Goal: Check status: Check status

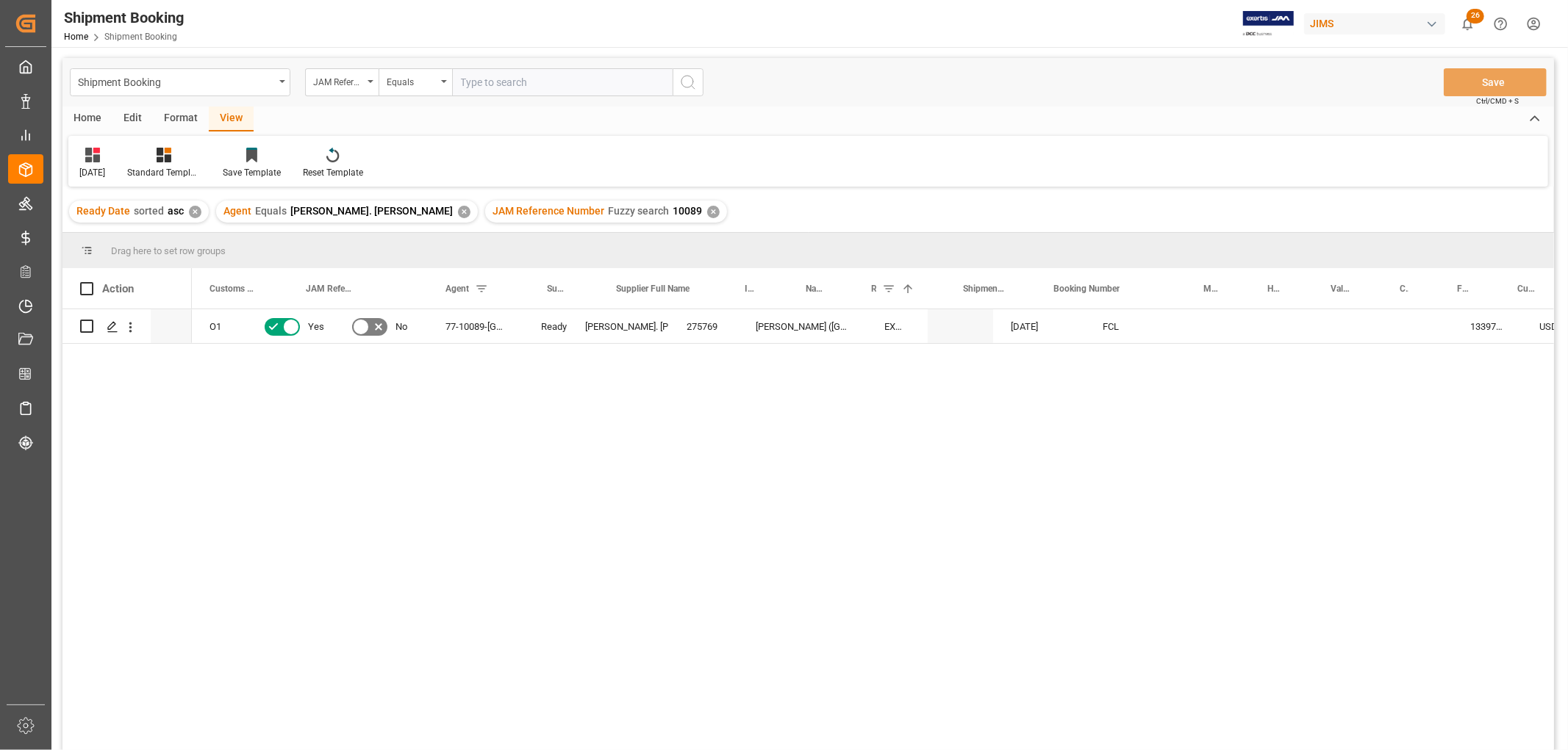
scroll to position [0, 140]
click at [328, 378] on div "O1 Yes No 77-10089-GB Ready Lynne St. Jacques 275769 Marshall (UK) - USD EXW Mi…" at bounding box center [873, 535] width 1362 height 451
click at [449, 82] on div "Equals" at bounding box center [415, 82] width 73 height 28
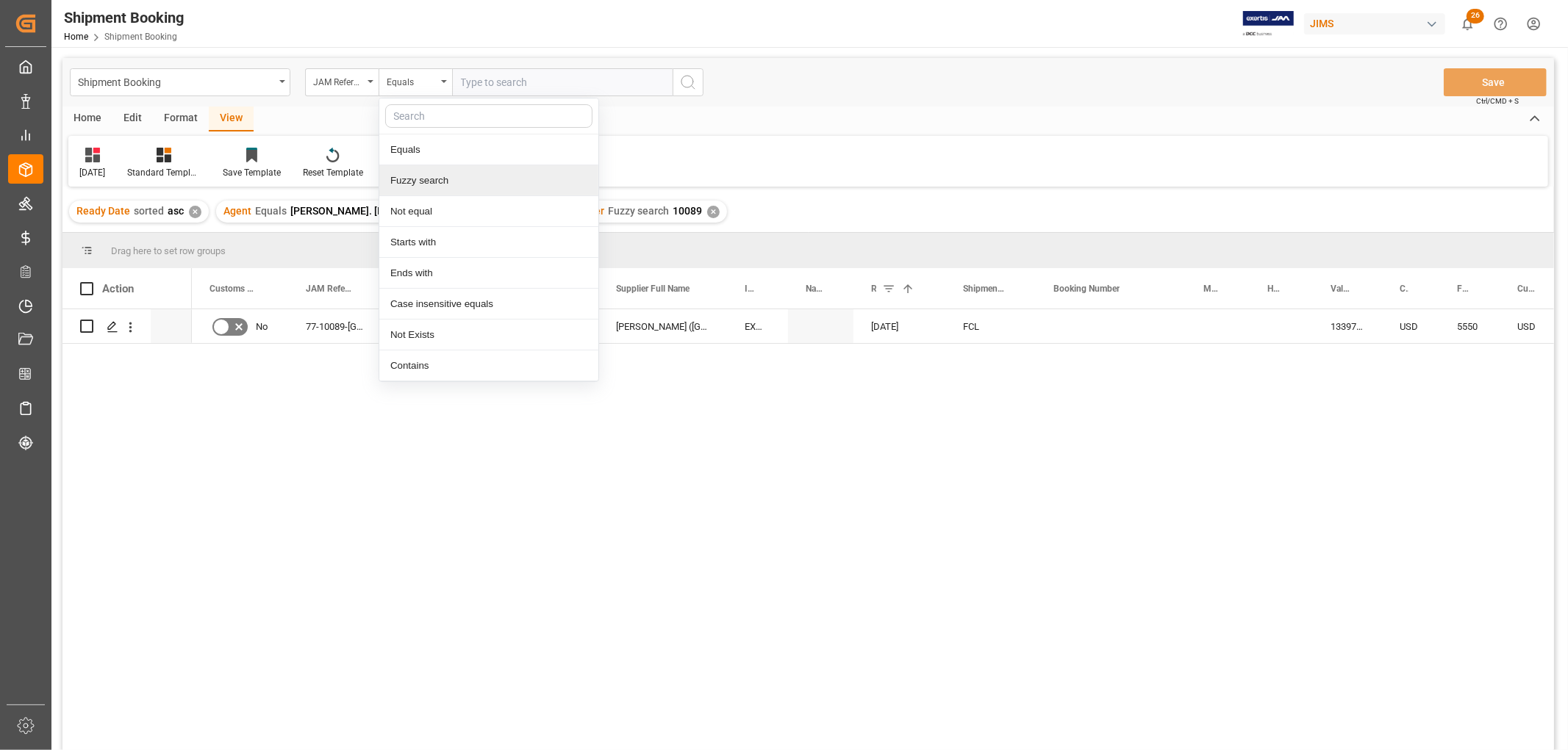
click at [458, 180] on div "Fuzzy search" at bounding box center [488, 180] width 219 height 31
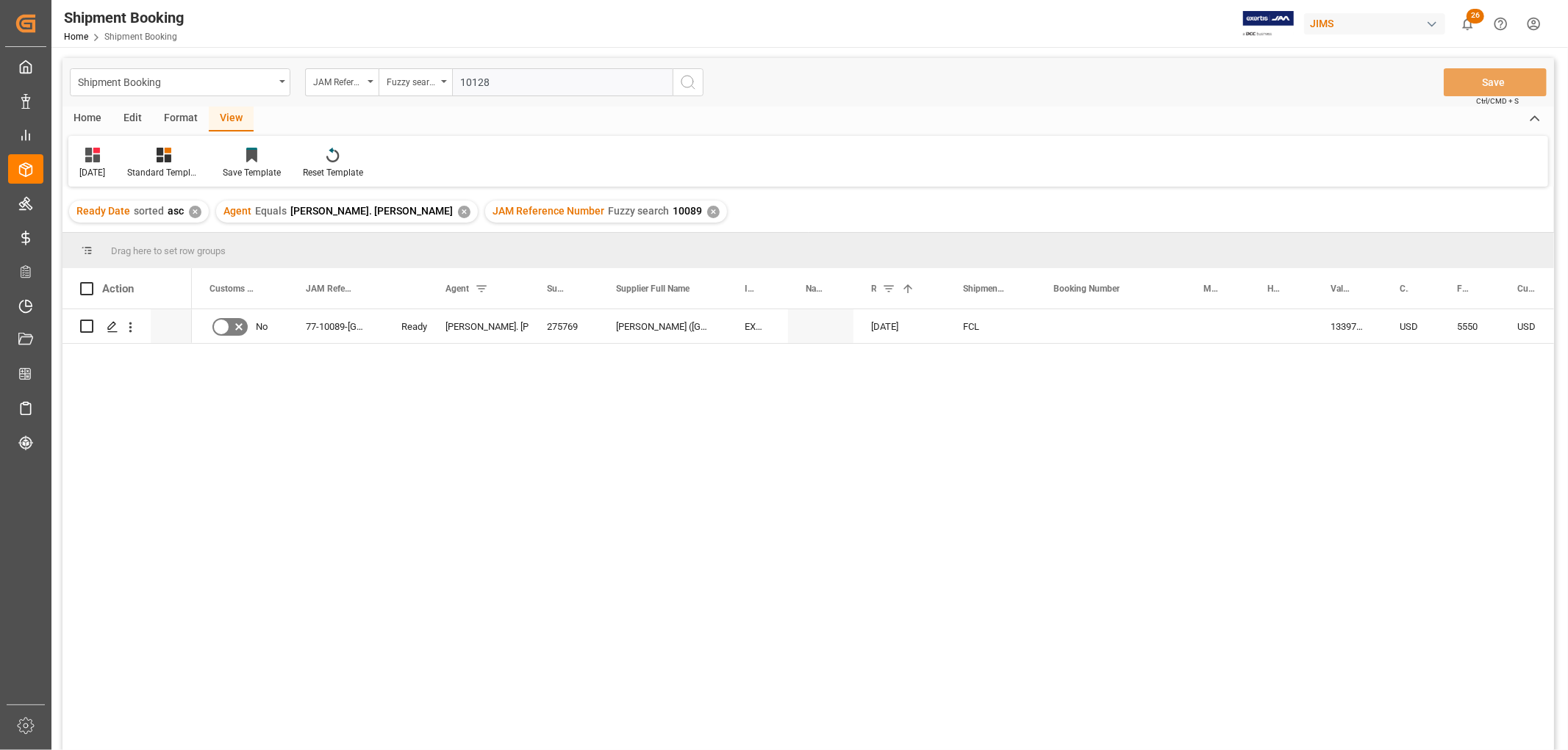
type input "10128"
click at [693, 70] on button "search button" at bounding box center [688, 82] width 31 height 28
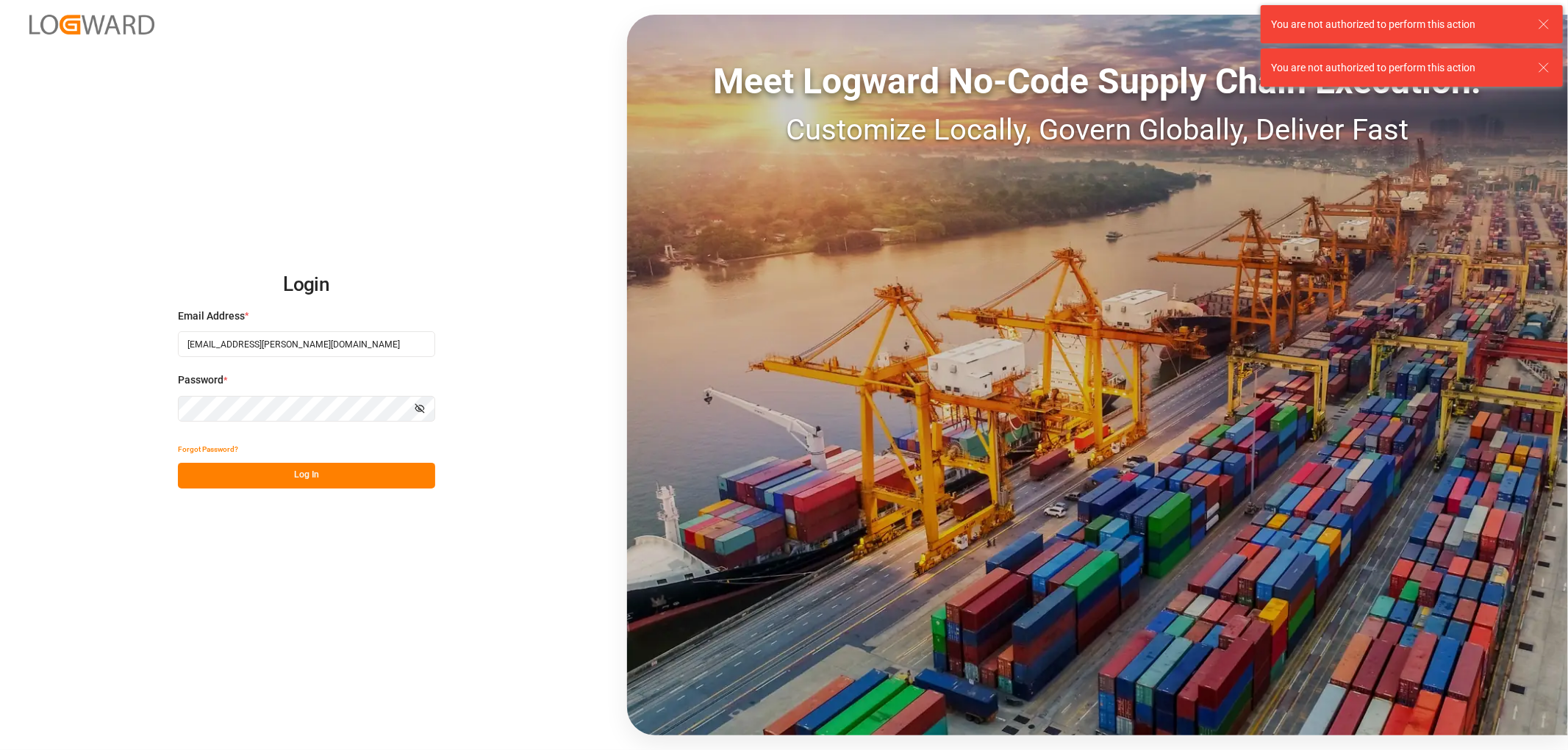
click at [296, 471] on button "Log In" at bounding box center [306, 476] width 258 height 26
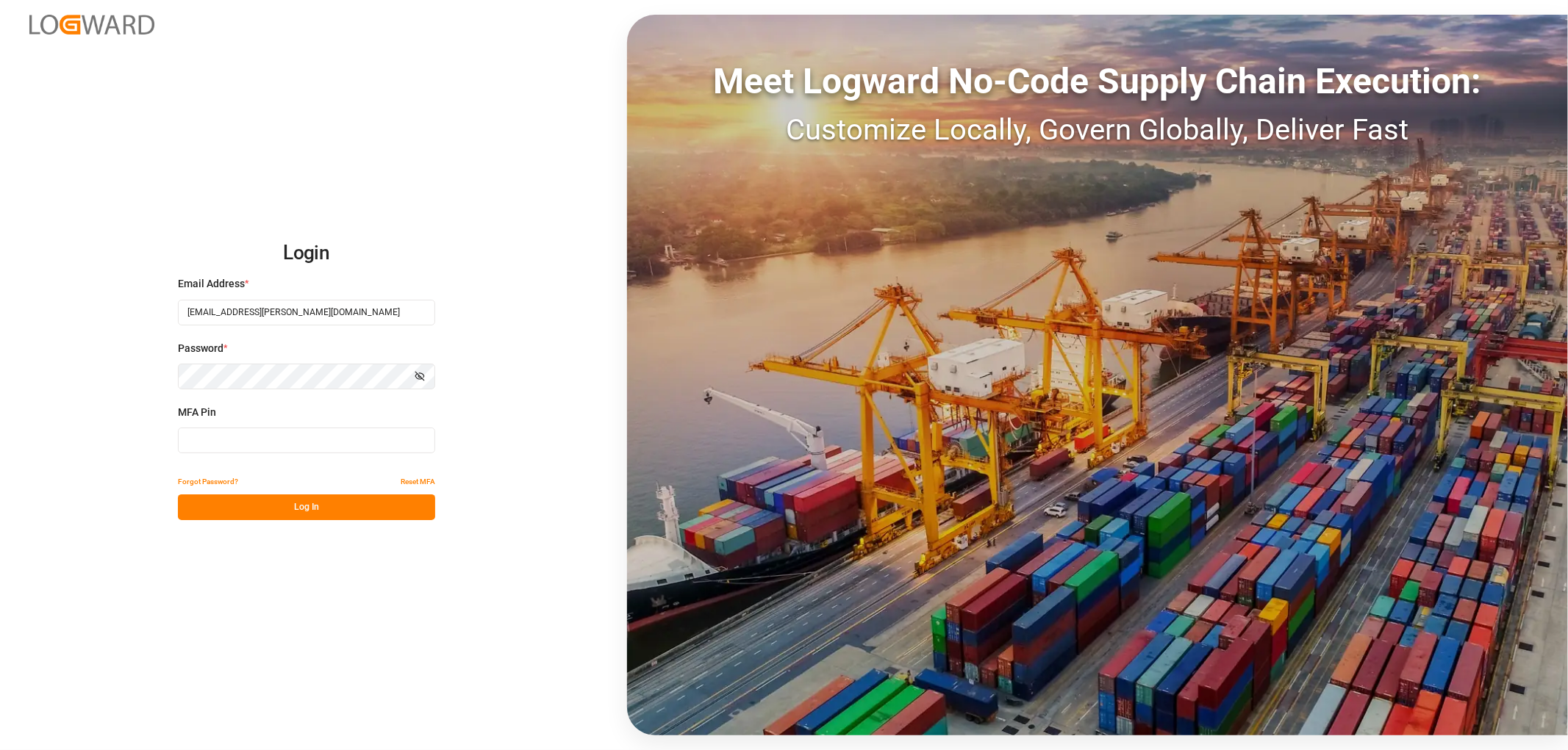
click at [218, 445] on input at bounding box center [306, 441] width 258 height 26
type input "254668"
click at [210, 510] on button "Log In" at bounding box center [306, 507] width 258 height 26
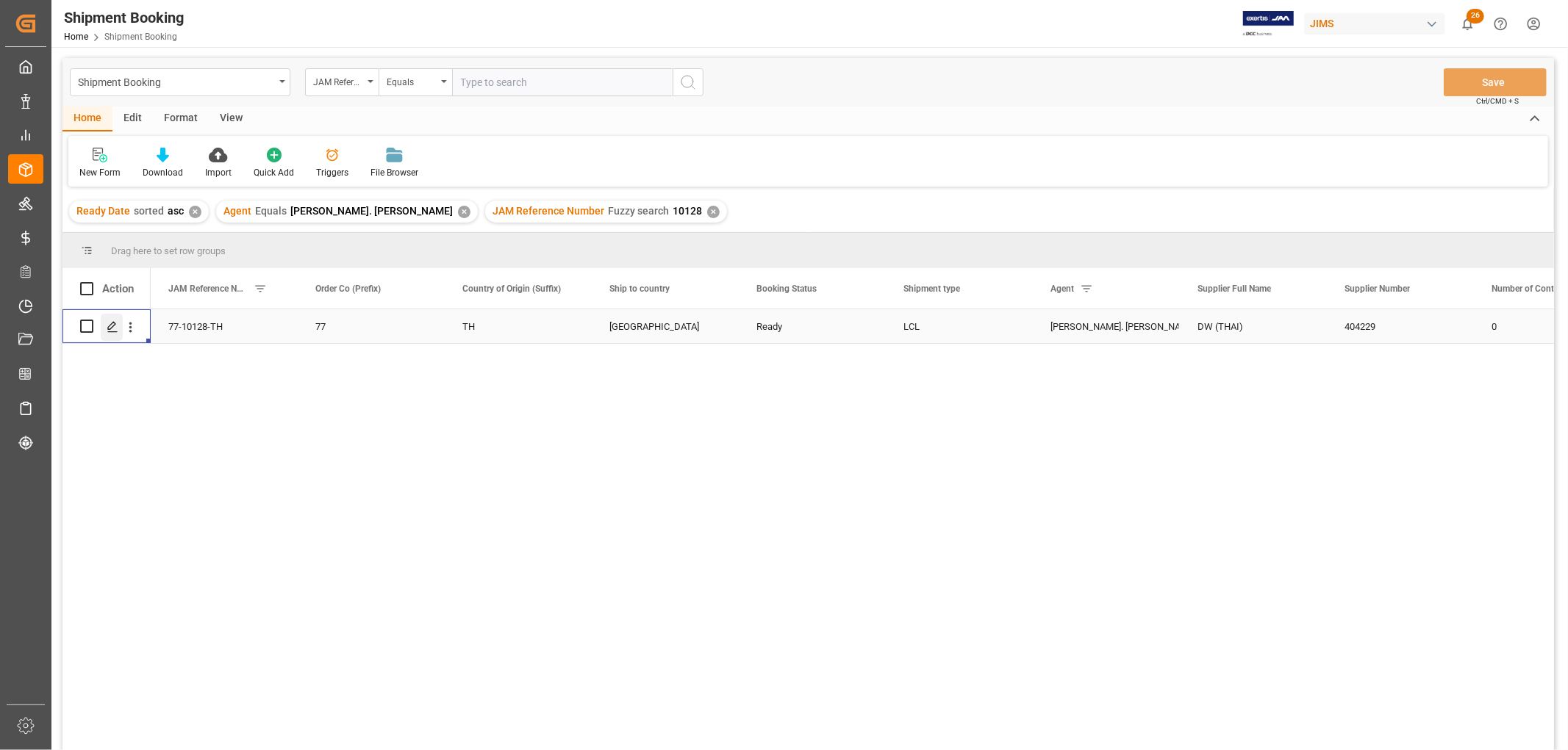
click at [106, 331] on icon "Press SPACE to select this row." at bounding box center [112, 326] width 11 height 11
click at [236, 112] on div "View" at bounding box center [231, 118] width 45 height 25
click at [93, 158] on icon at bounding box center [94, 154] width 15 height 15
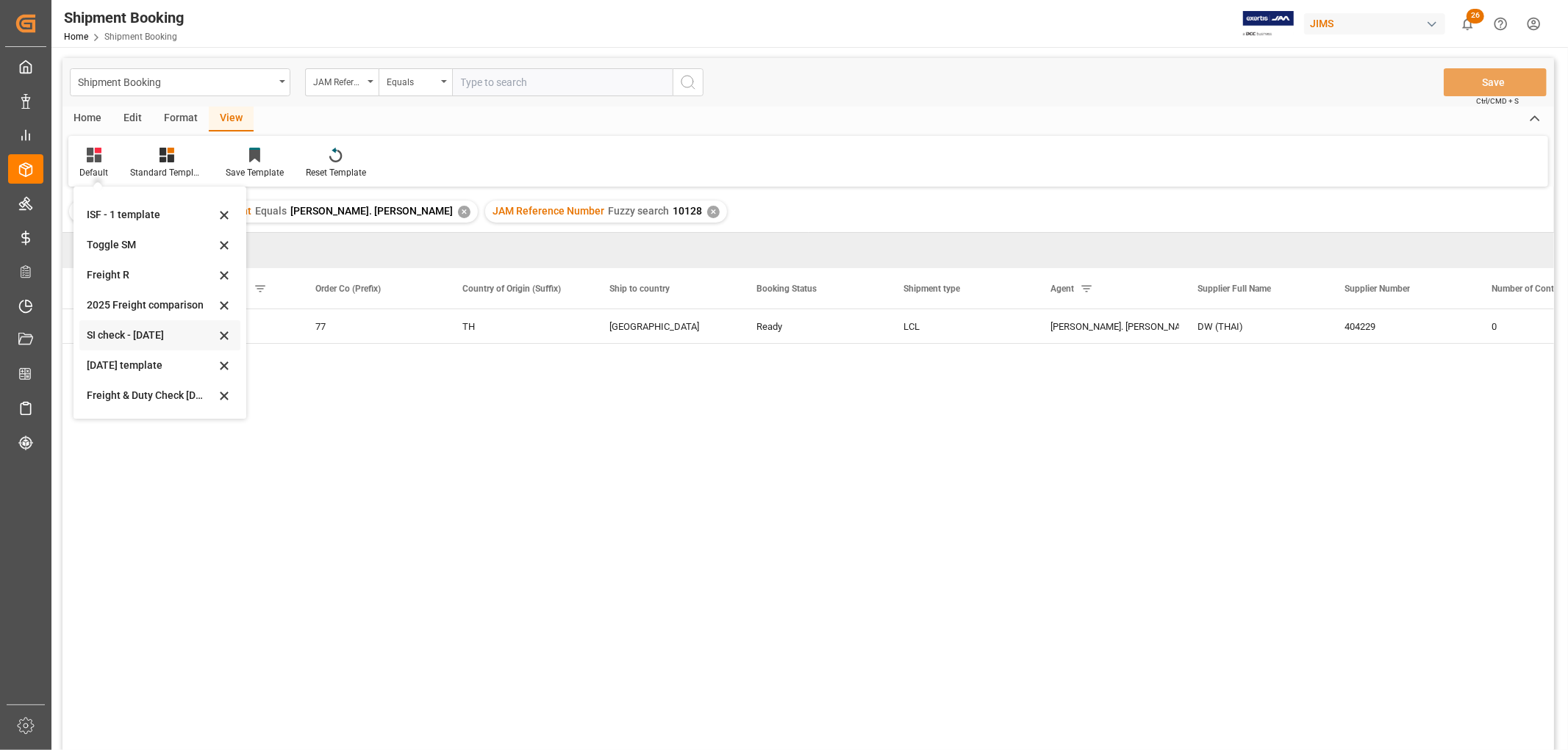
scroll to position [81, 0]
click at [118, 393] on div "Aug 2025" at bounding box center [151, 398] width 128 height 15
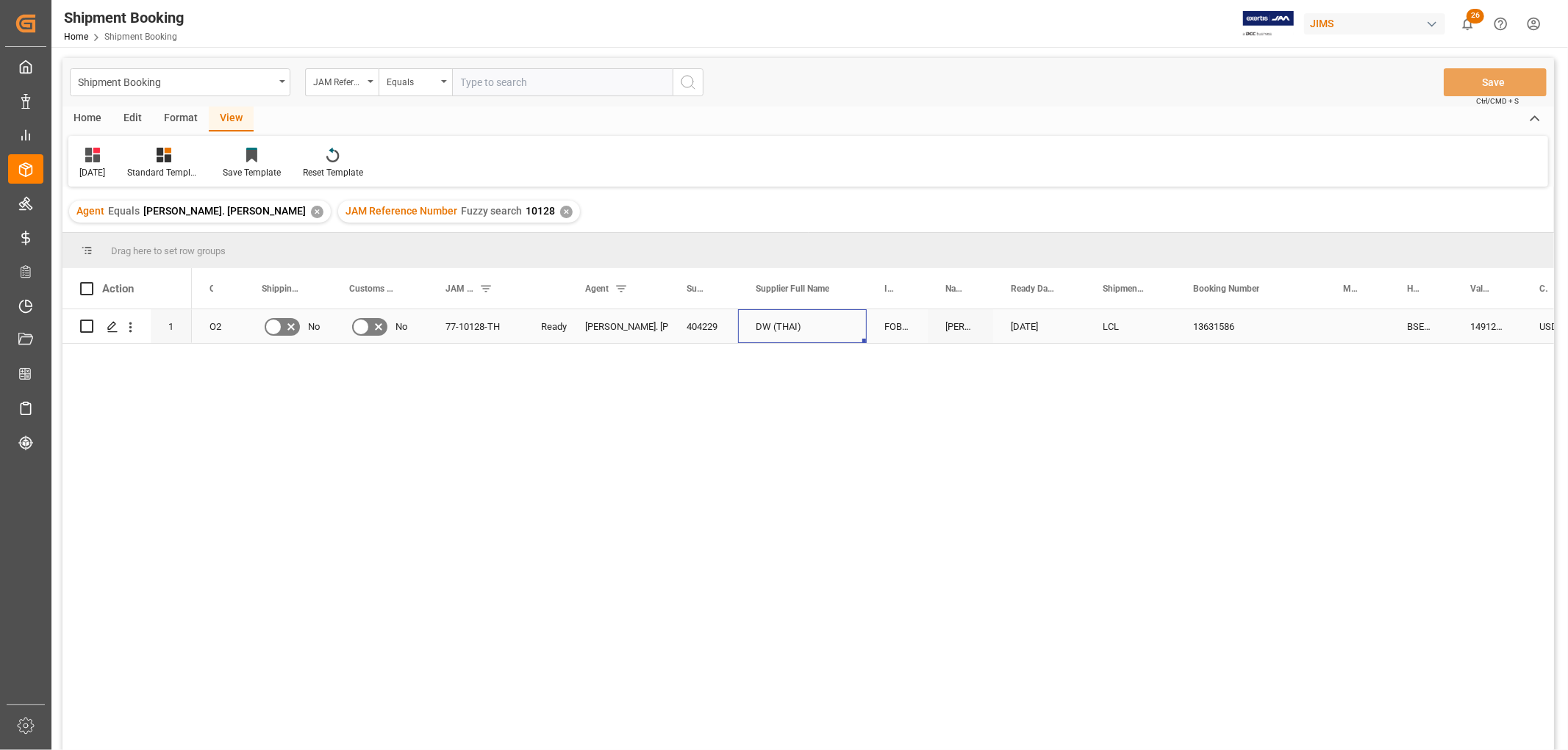
click at [855, 331] on div "DW (THAI)" at bounding box center [802, 326] width 128 height 34
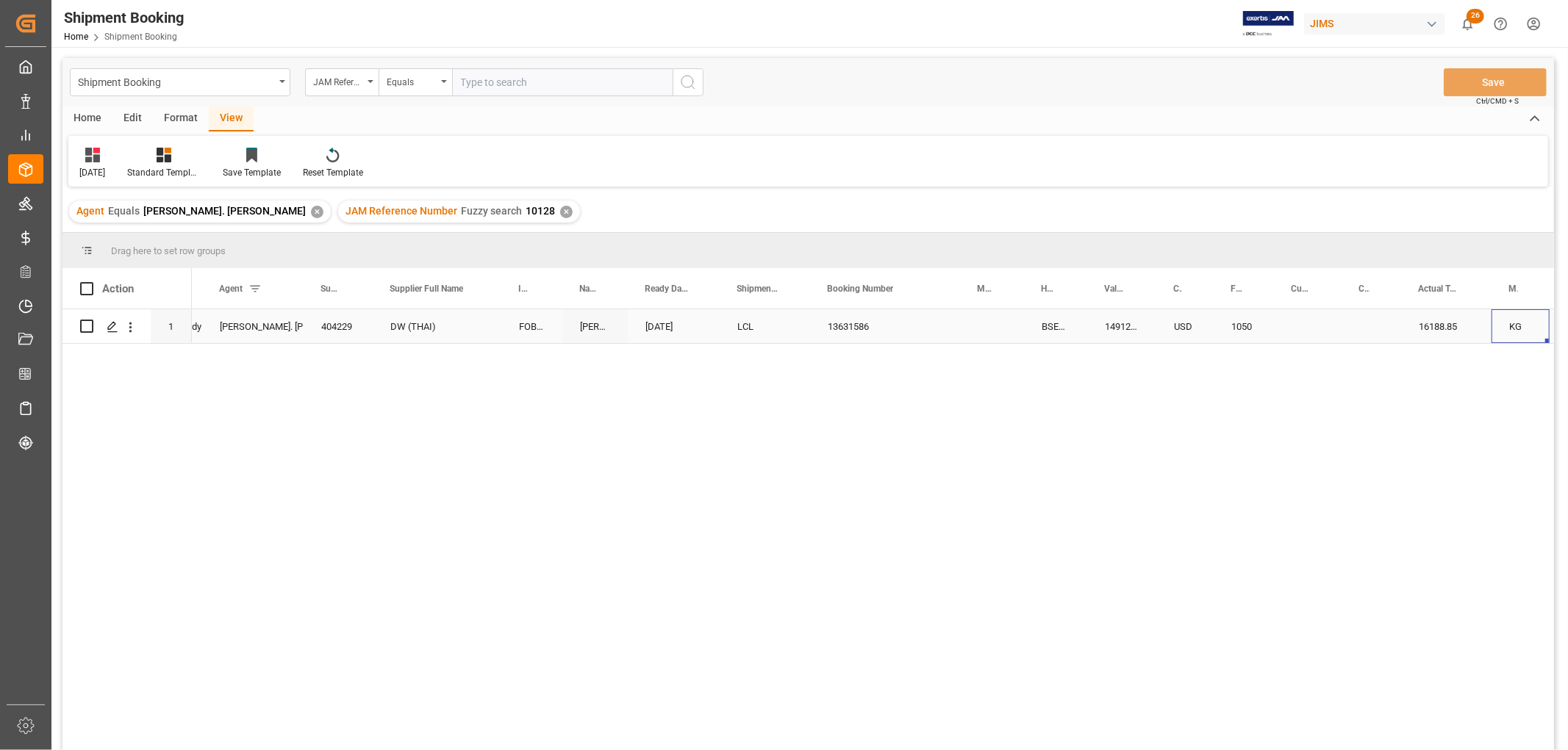
scroll to position [0, 449]
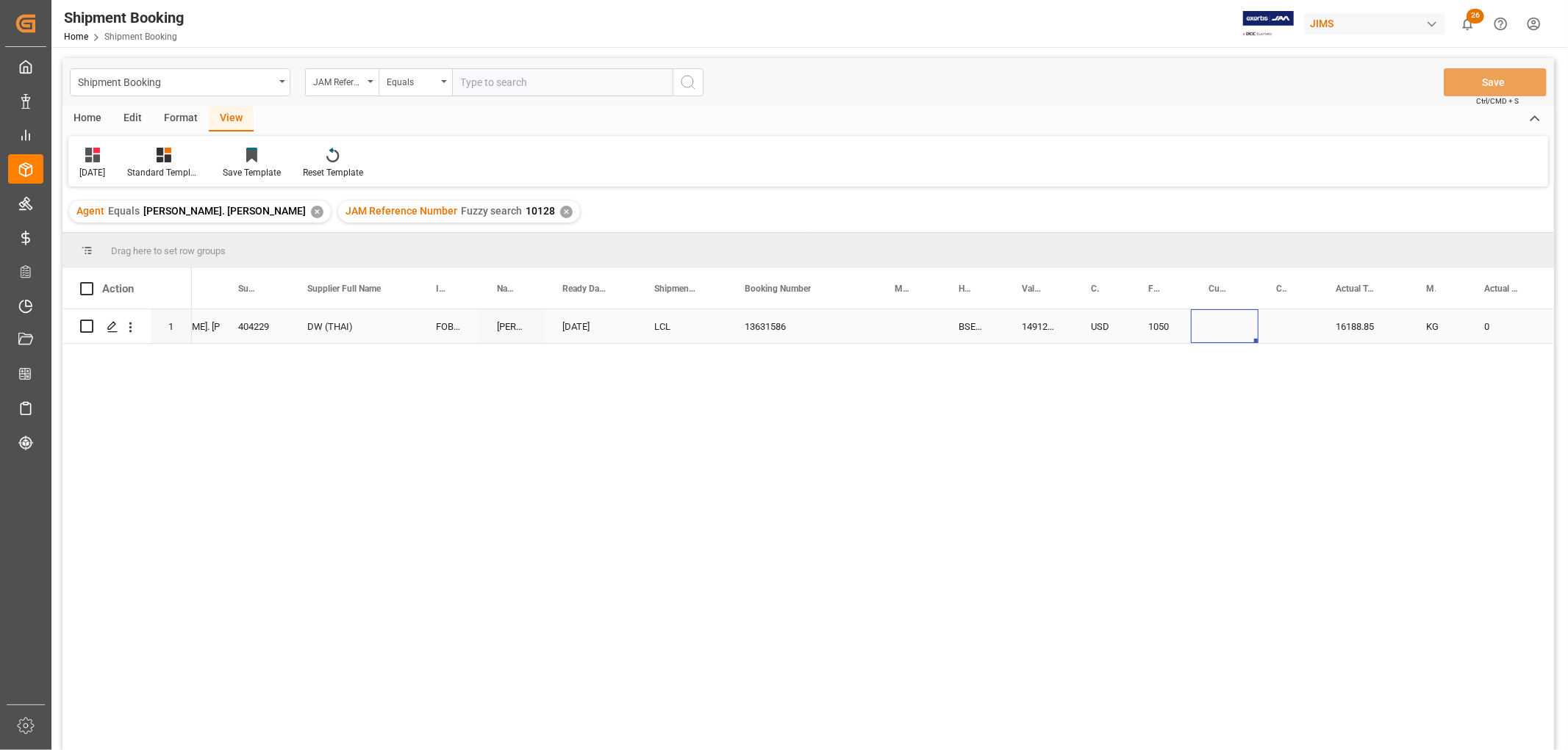
click at [1216, 328] on div "Press SPACE to select this row." at bounding box center [1224, 326] width 67 height 34
click at [1224, 333] on input "Press SPACE to select this row." at bounding box center [1225, 335] width 44 height 28
type input "CAD"
click at [1294, 335] on div "Press SPACE to select this row." at bounding box center [1288, 326] width 60 height 34
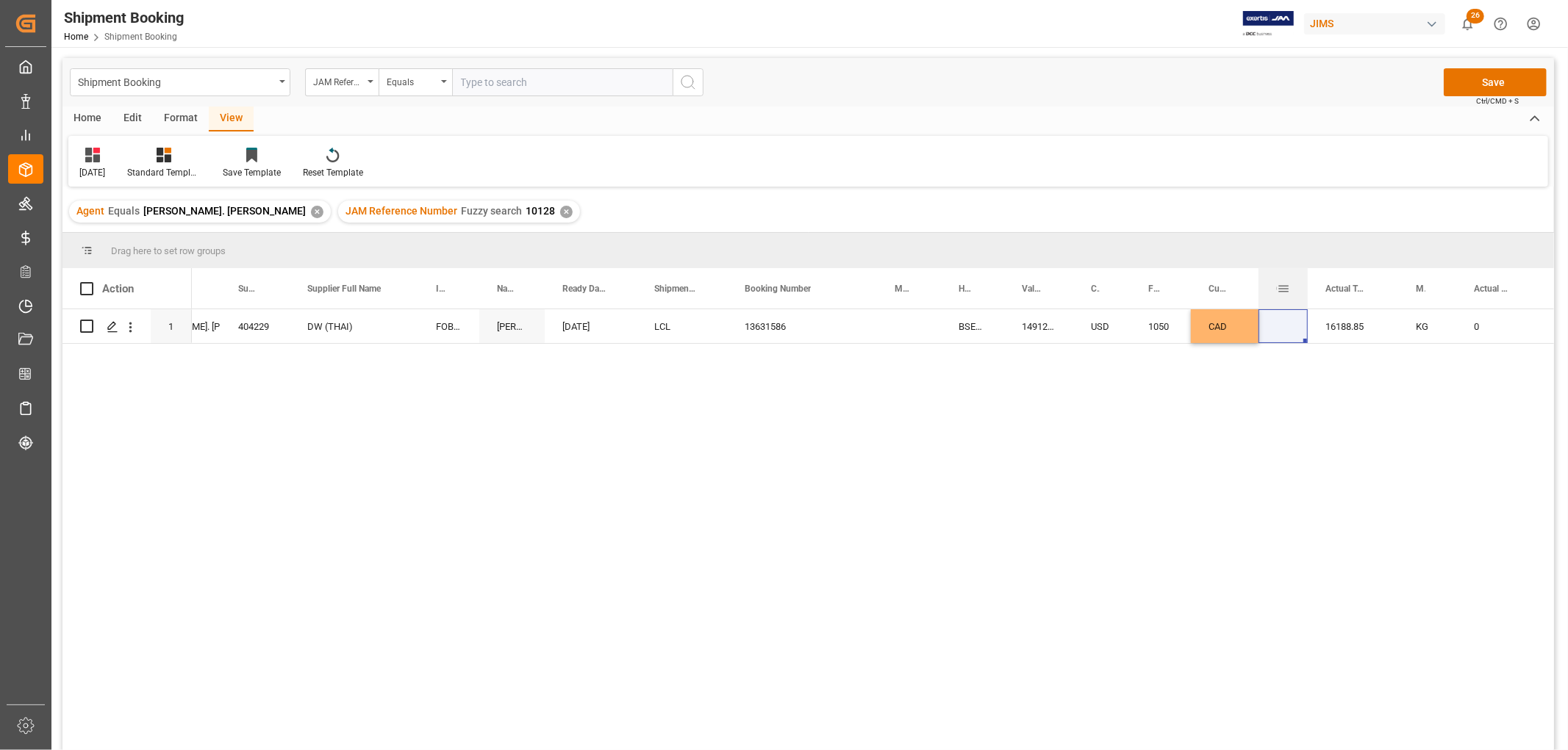
drag, startPoint x: 1317, startPoint y: 280, endPoint x: 1307, endPoint y: 278, distance: 10.2
click at [1307, 278] on div at bounding box center [1307, 288] width 6 height 40
click at [1285, 328] on div "Press SPACE to select this row." at bounding box center [1283, 326] width 49 height 34
click at [1326, 319] on div "16188.85" at bounding box center [1353, 326] width 90 height 34
click at [1439, 317] on div "KG" at bounding box center [1427, 326] width 58 height 34
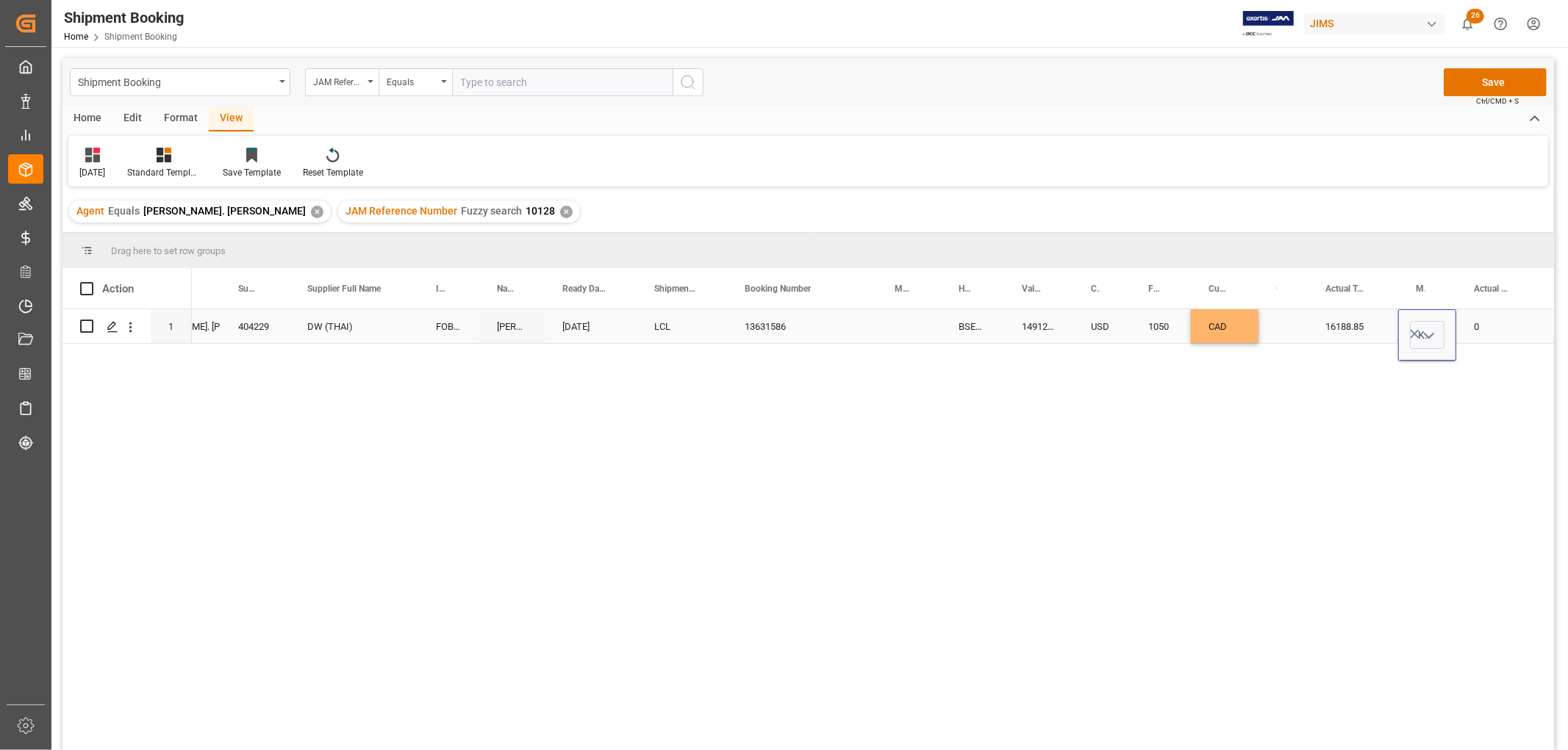
click at [1521, 318] on div "0" at bounding box center [1498, 326] width 83 height 34
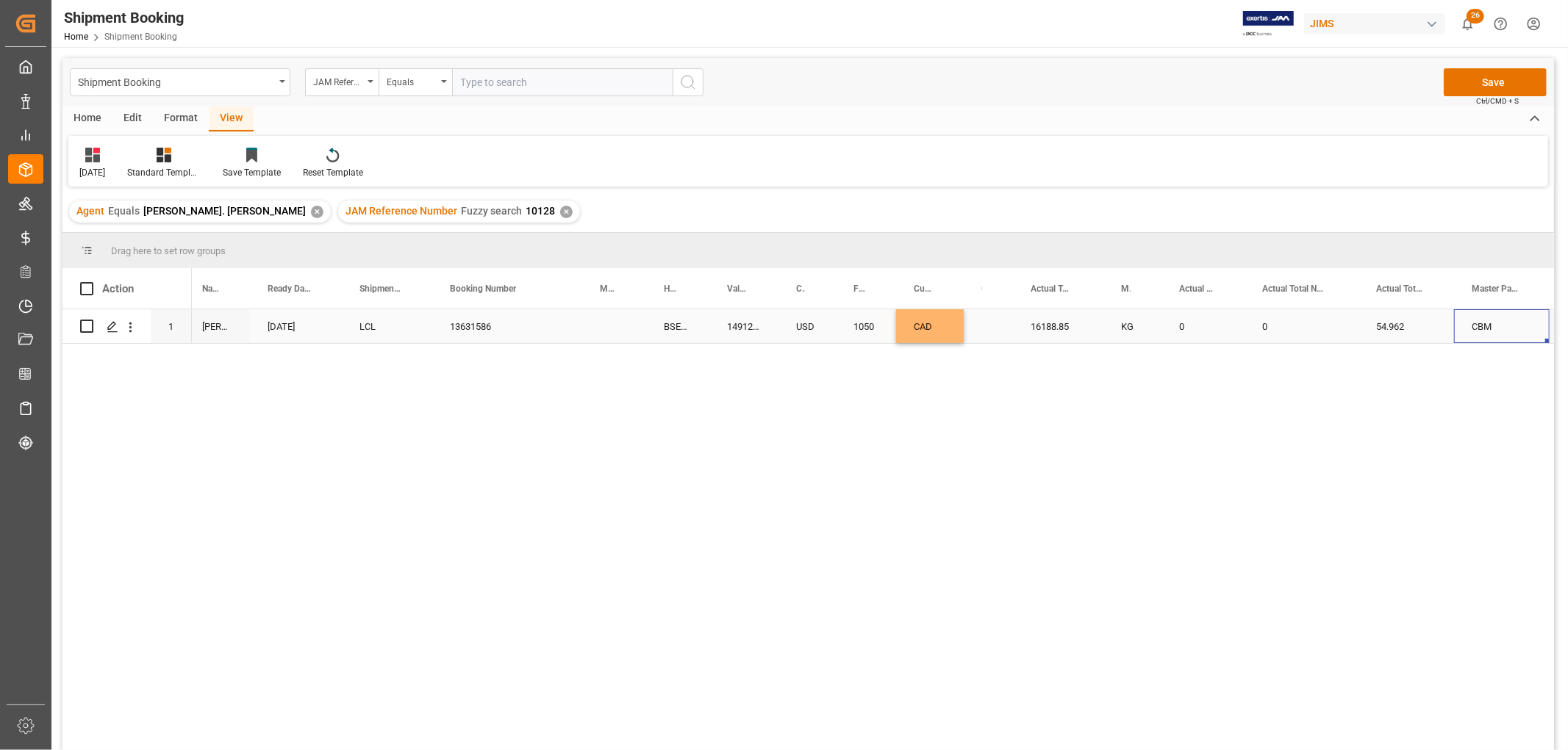
scroll to position [0, 825]
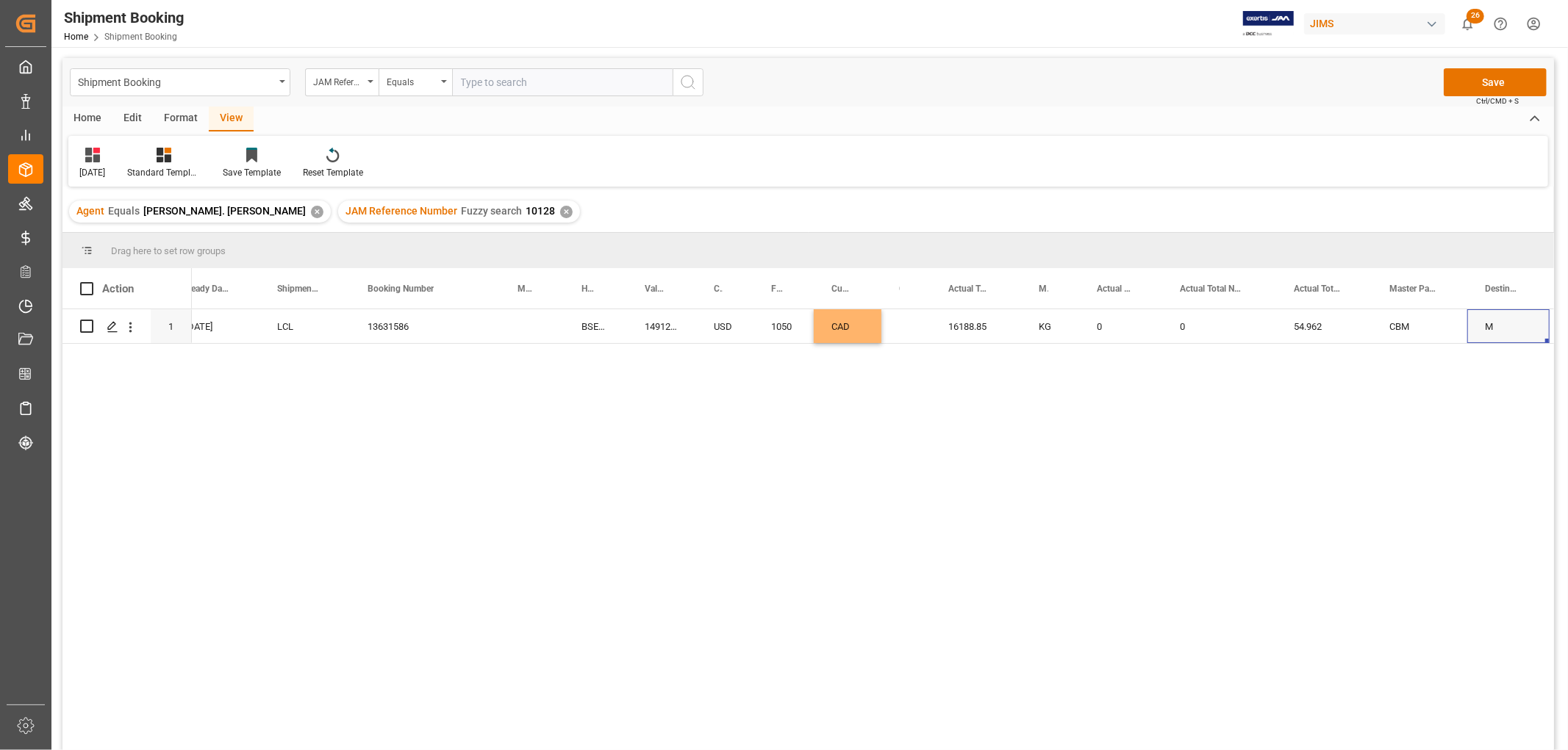
click at [1086, 410] on div "FOB Laem Chabang TH DELMAR 07-22-2025 LCL 13631586 BSE25070185 14912.52 USD 105…" at bounding box center [873, 535] width 1362 height 451
click at [1097, 328] on div "0" at bounding box center [1120, 326] width 83 height 34
click at [1100, 336] on input "0" at bounding box center [1121, 335] width 60 height 28
drag, startPoint x: 1129, startPoint y: 337, endPoint x: 1092, endPoint y: 338, distance: 37.0
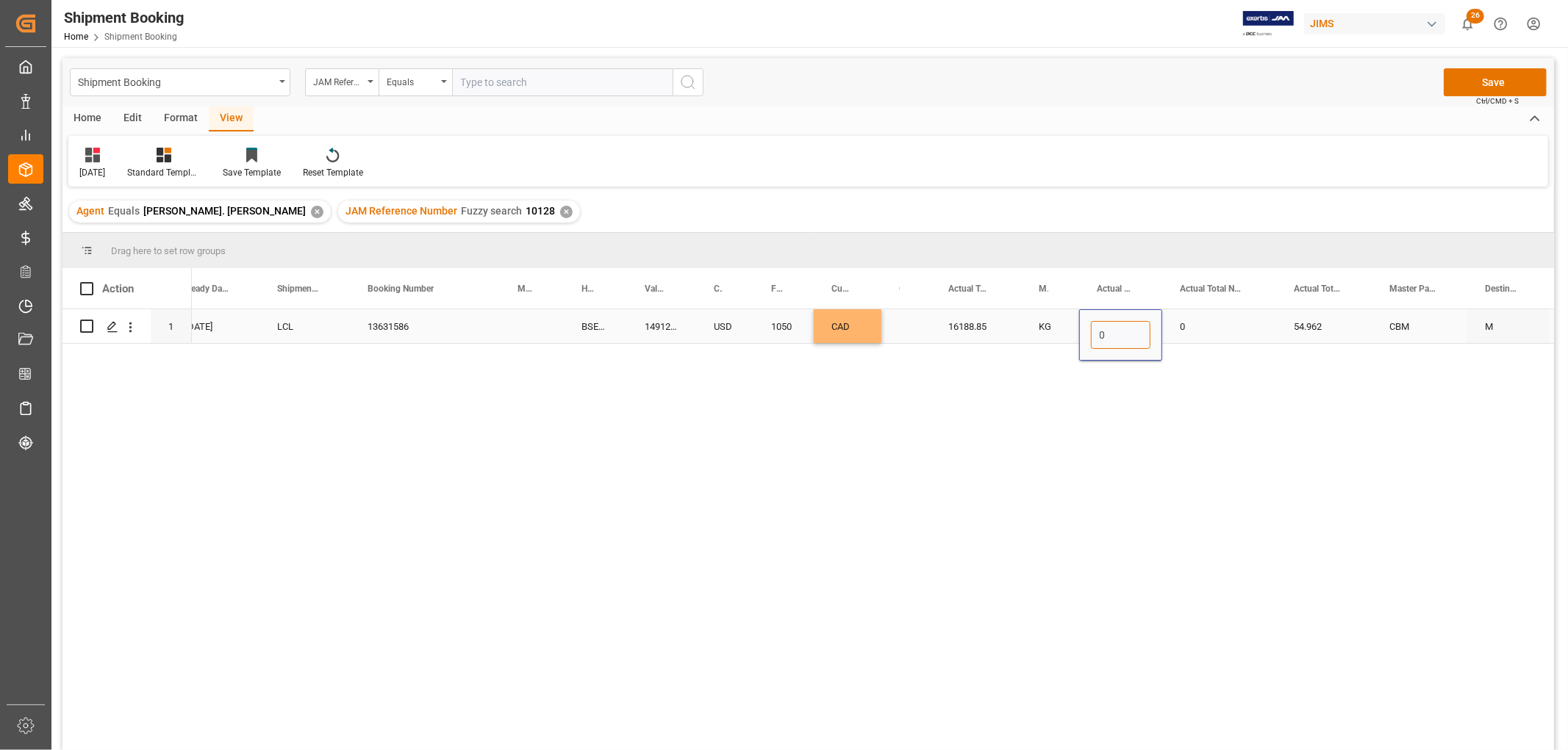
click at [1092, 338] on input "0" at bounding box center [1121, 335] width 60 height 28
type input "156"
click at [1219, 341] on div "0" at bounding box center [1219, 326] width 114 height 34
click at [1479, 84] on button "Save" at bounding box center [1495, 82] width 103 height 28
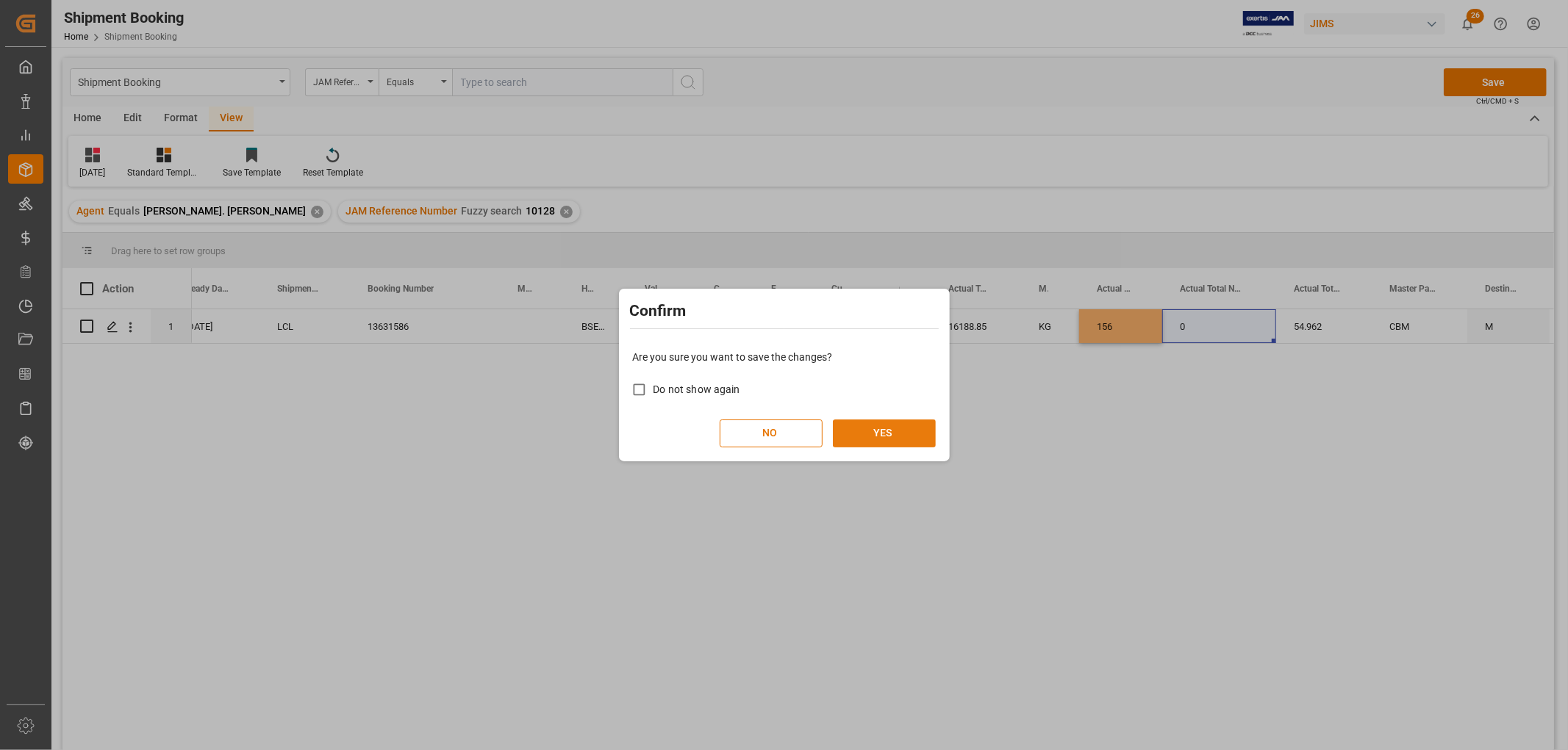
click at [899, 434] on button "YES" at bounding box center [884, 433] width 103 height 28
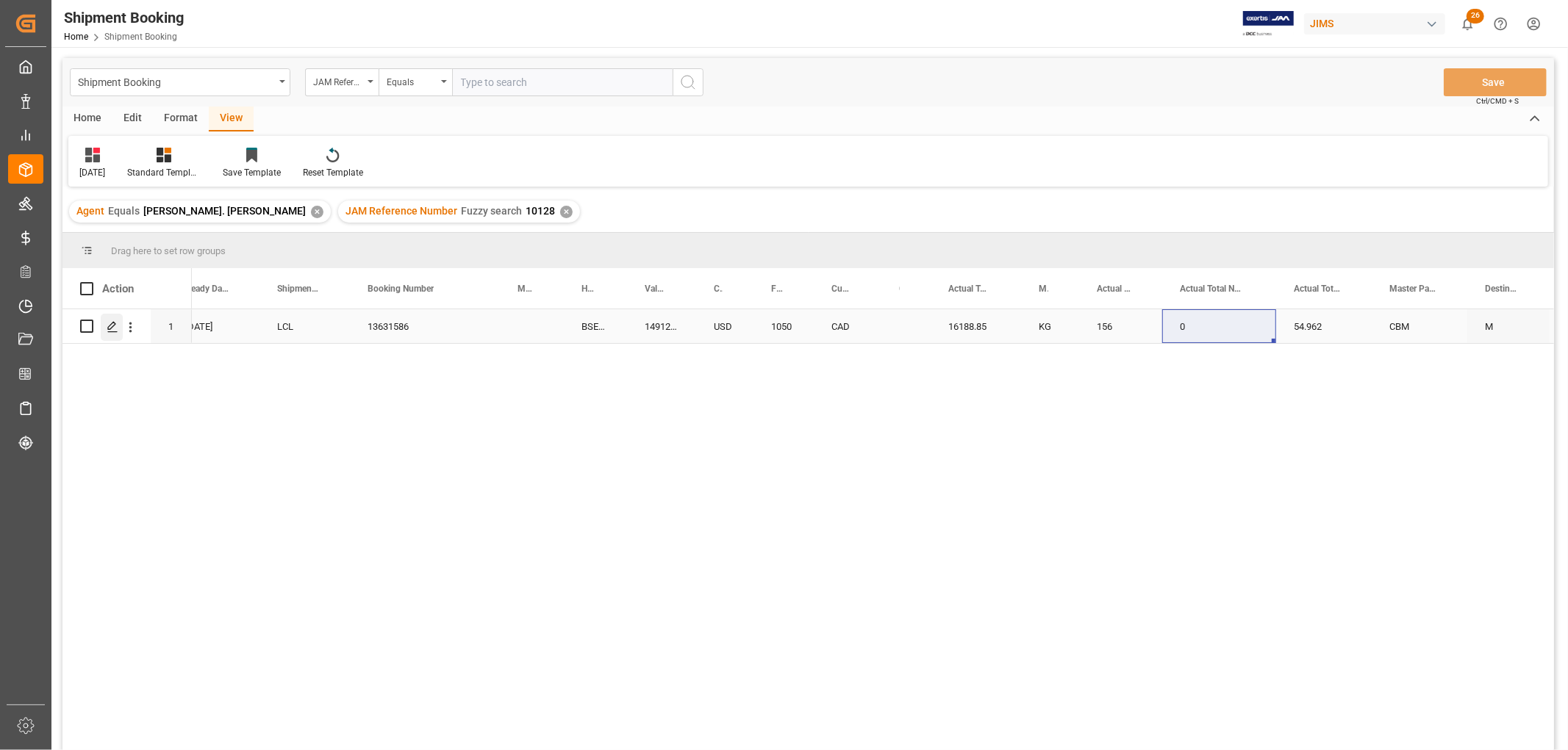
click at [107, 334] on div "Press SPACE to select this row." at bounding box center [112, 328] width 22 height 27
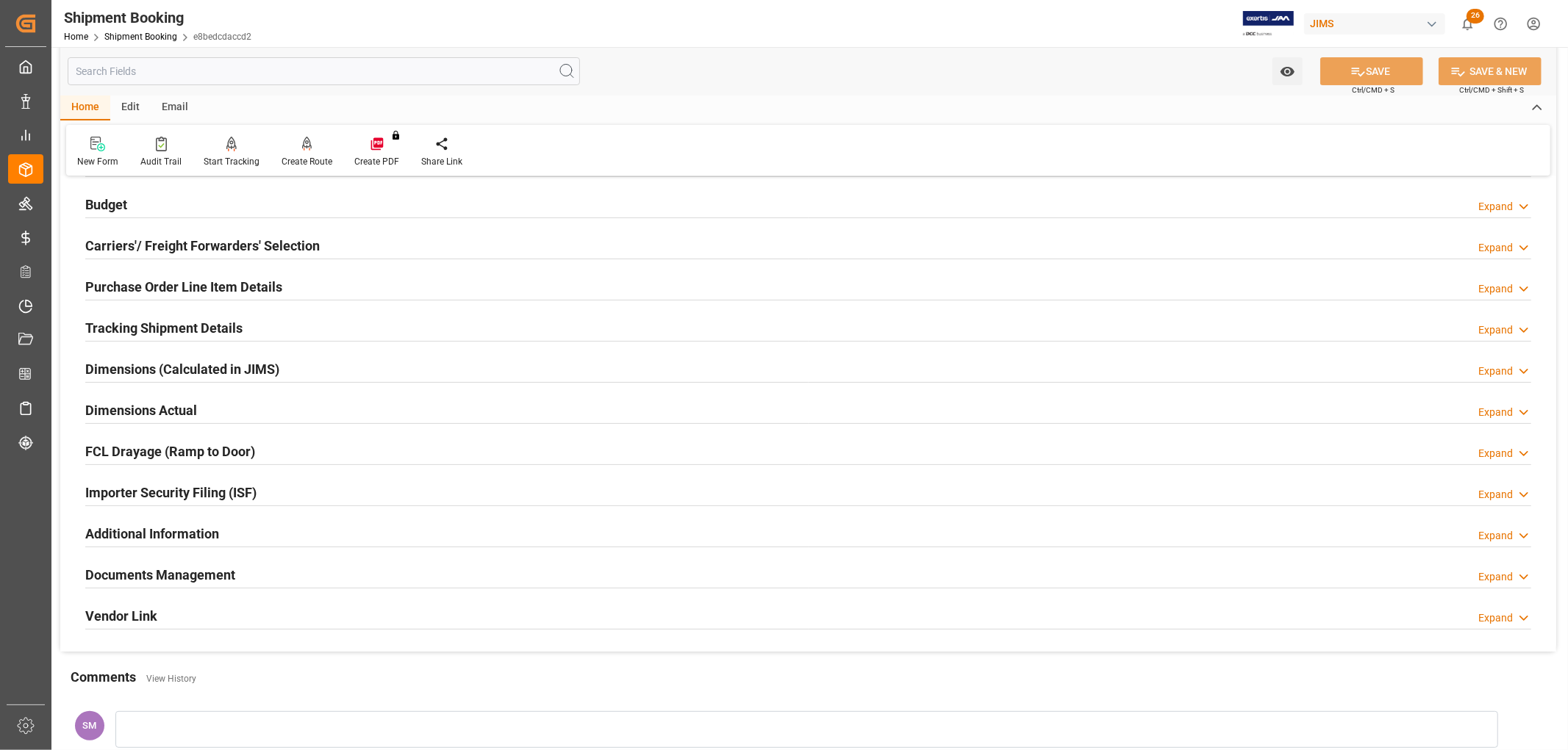
scroll to position [163, 0]
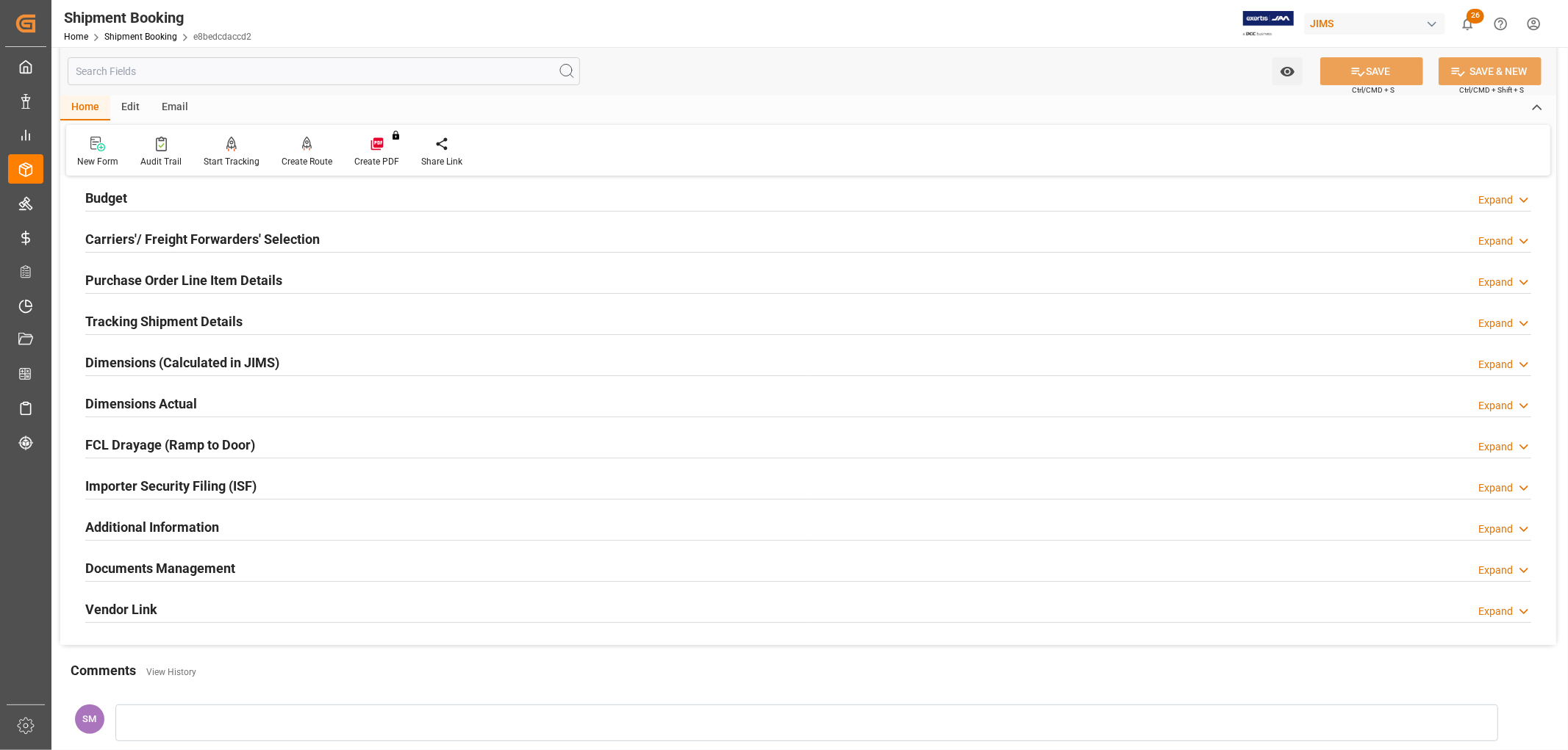
click at [169, 275] on h2 "Purchase Order Line Item Details" at bounding box center [184, 280] width 197 height 20
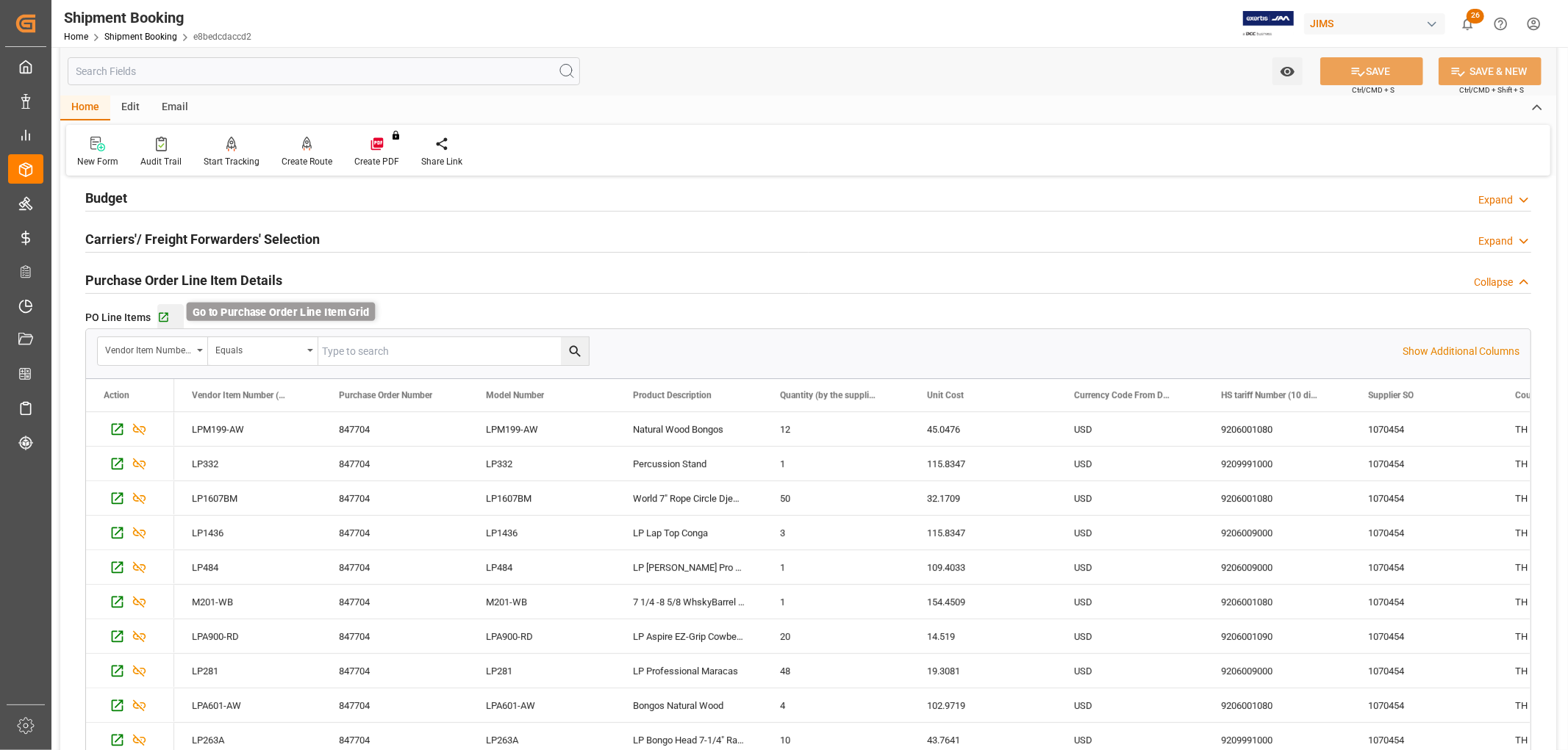
click at [166, 313] on icon "button" at bounding box center [164, 318] width 10 height 10
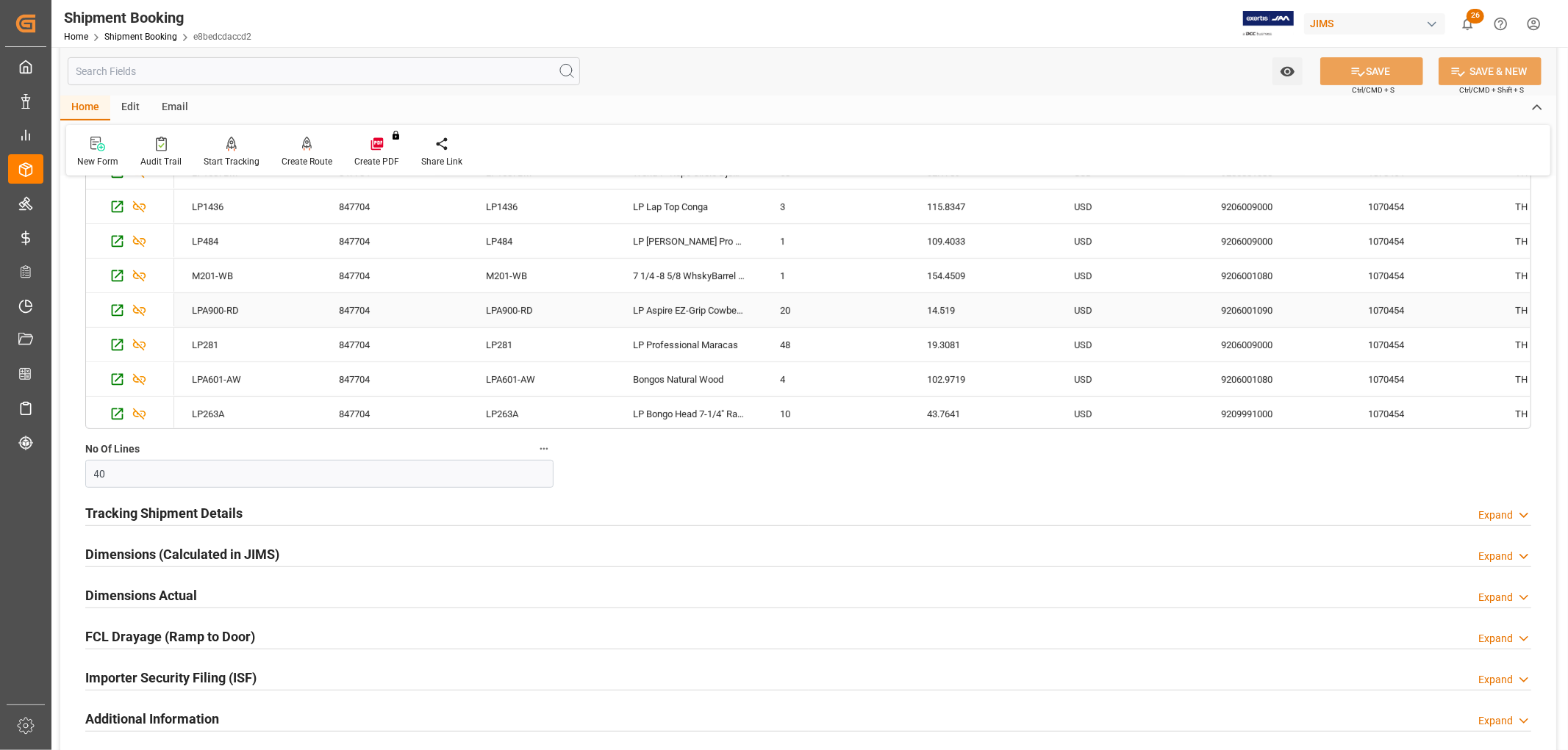
scroll to position [326, 0]
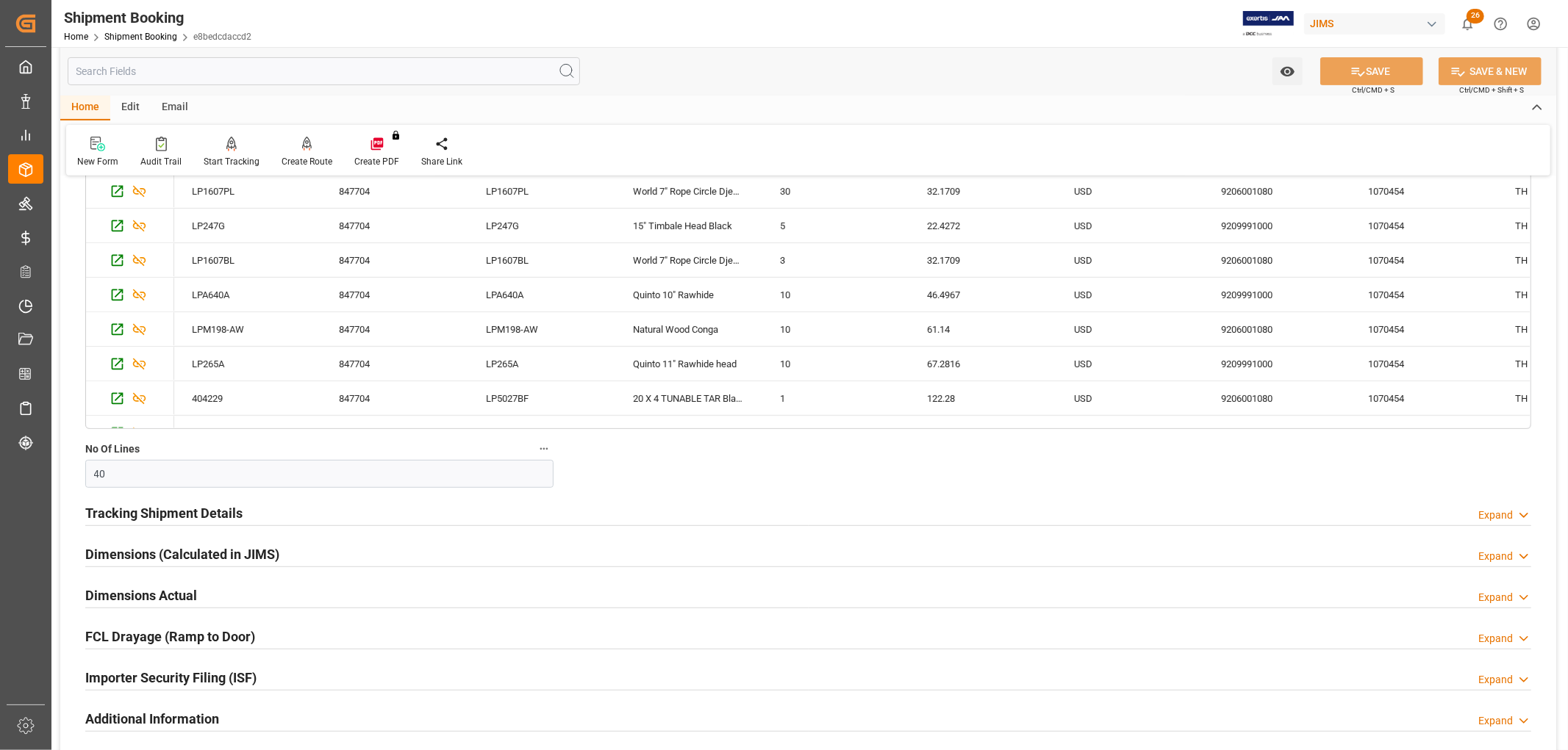
click at [199, 512] on h2 "Tracking Shipment Details" at bounding box center [164, 513] width 157 height 20
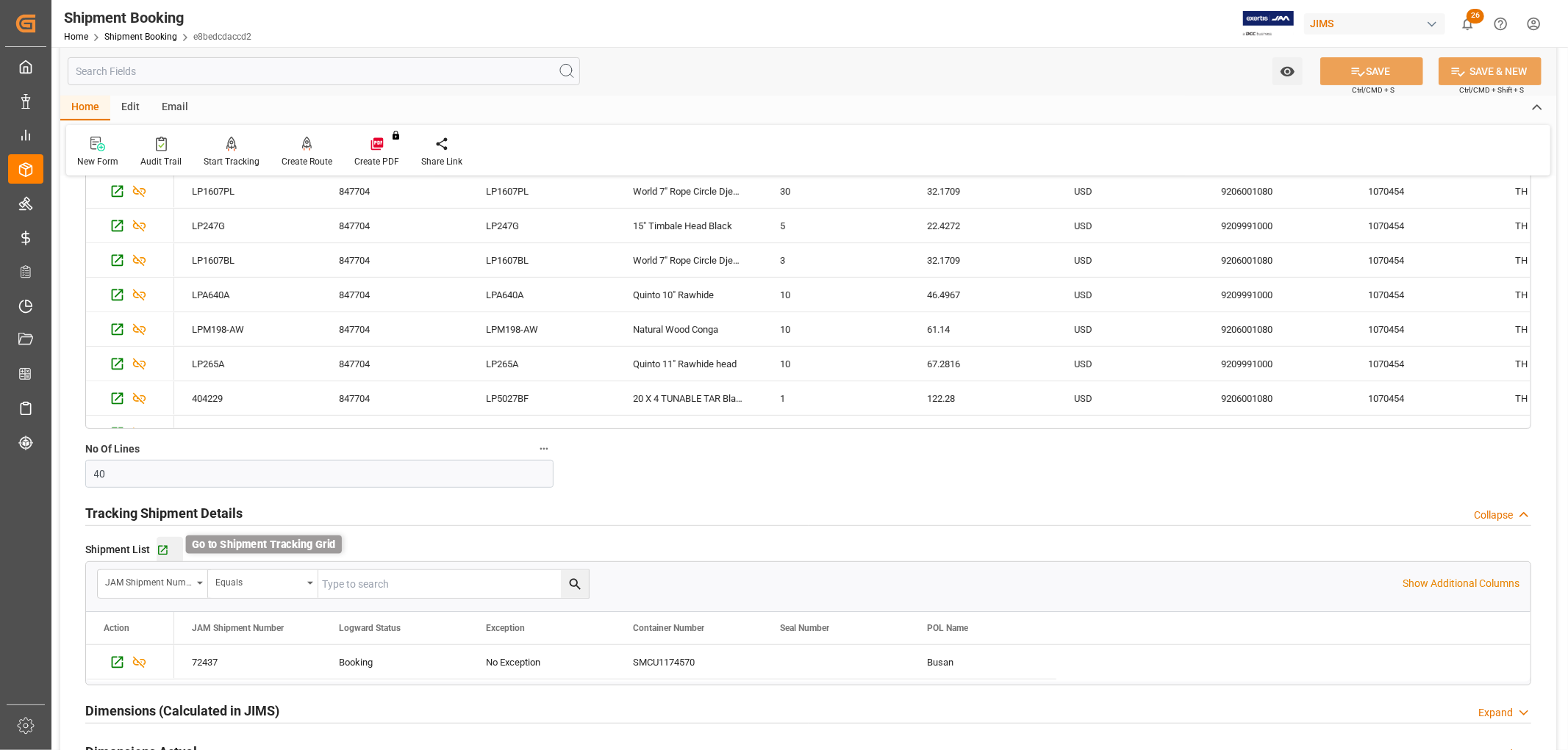
click at [160, 553] on icon "button" at bounding box center [163, 550] width 10 height 10
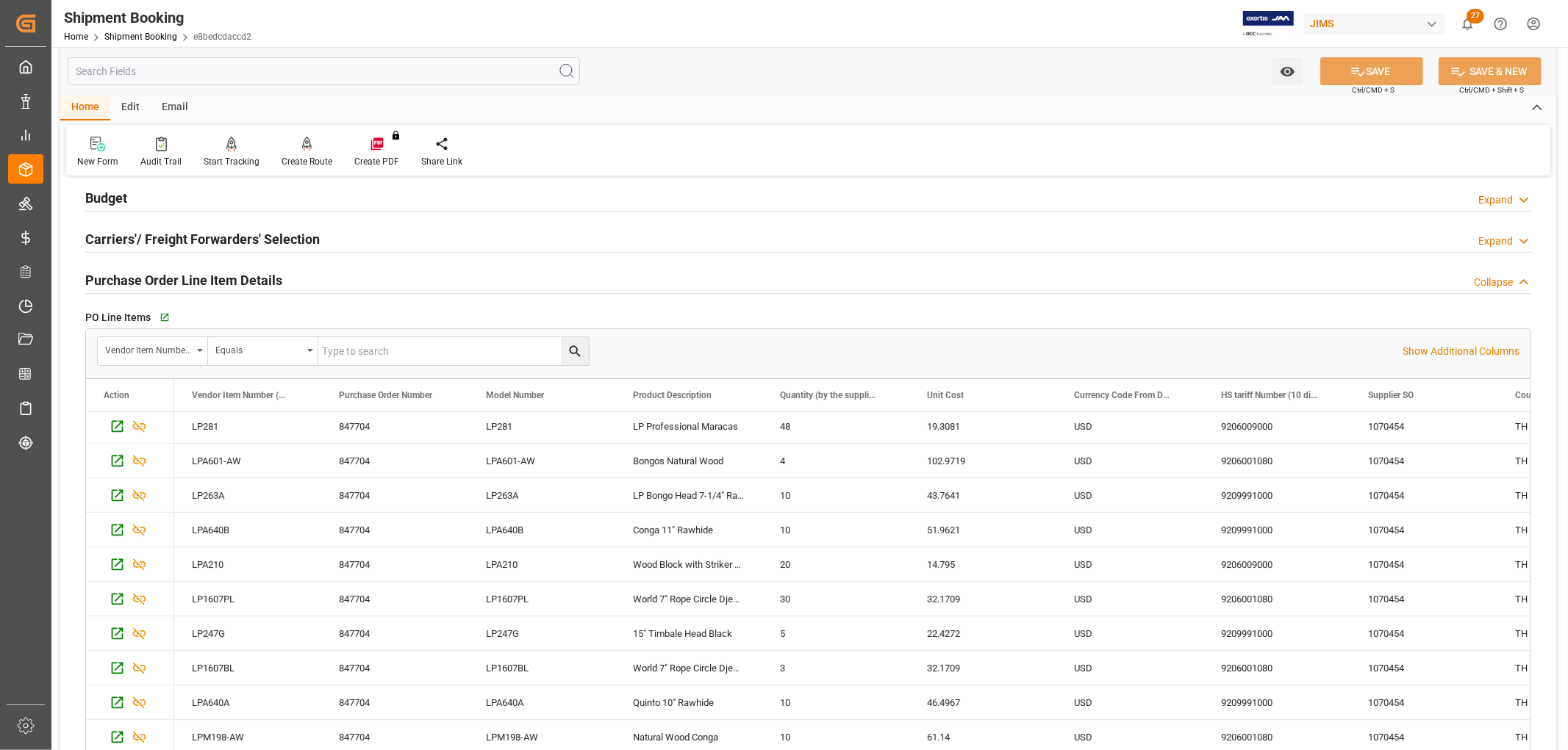
scroll to position [82, 0]
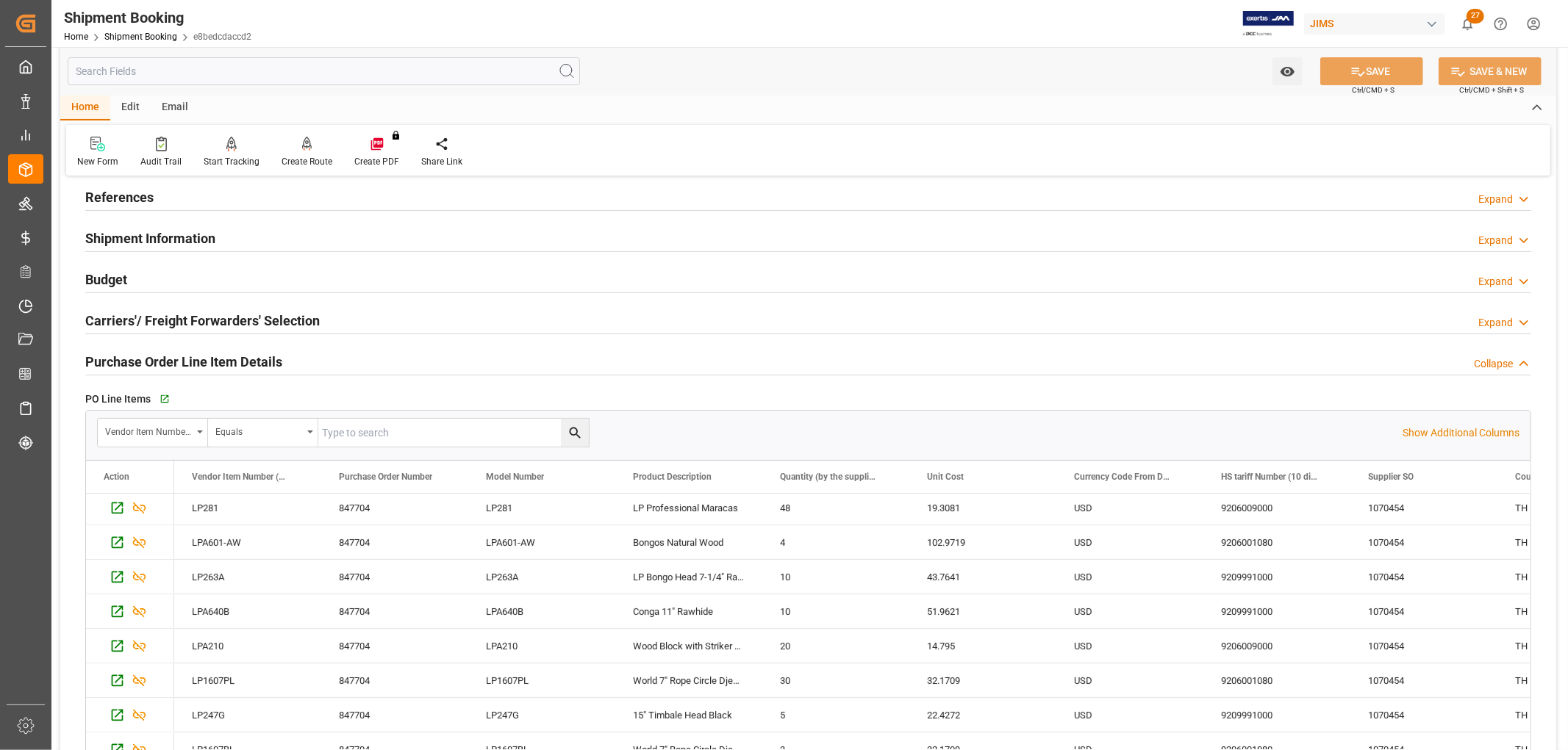
click at [102, 277] on h2 "Budget" at bounding box center [106, 280] width 42 height 20
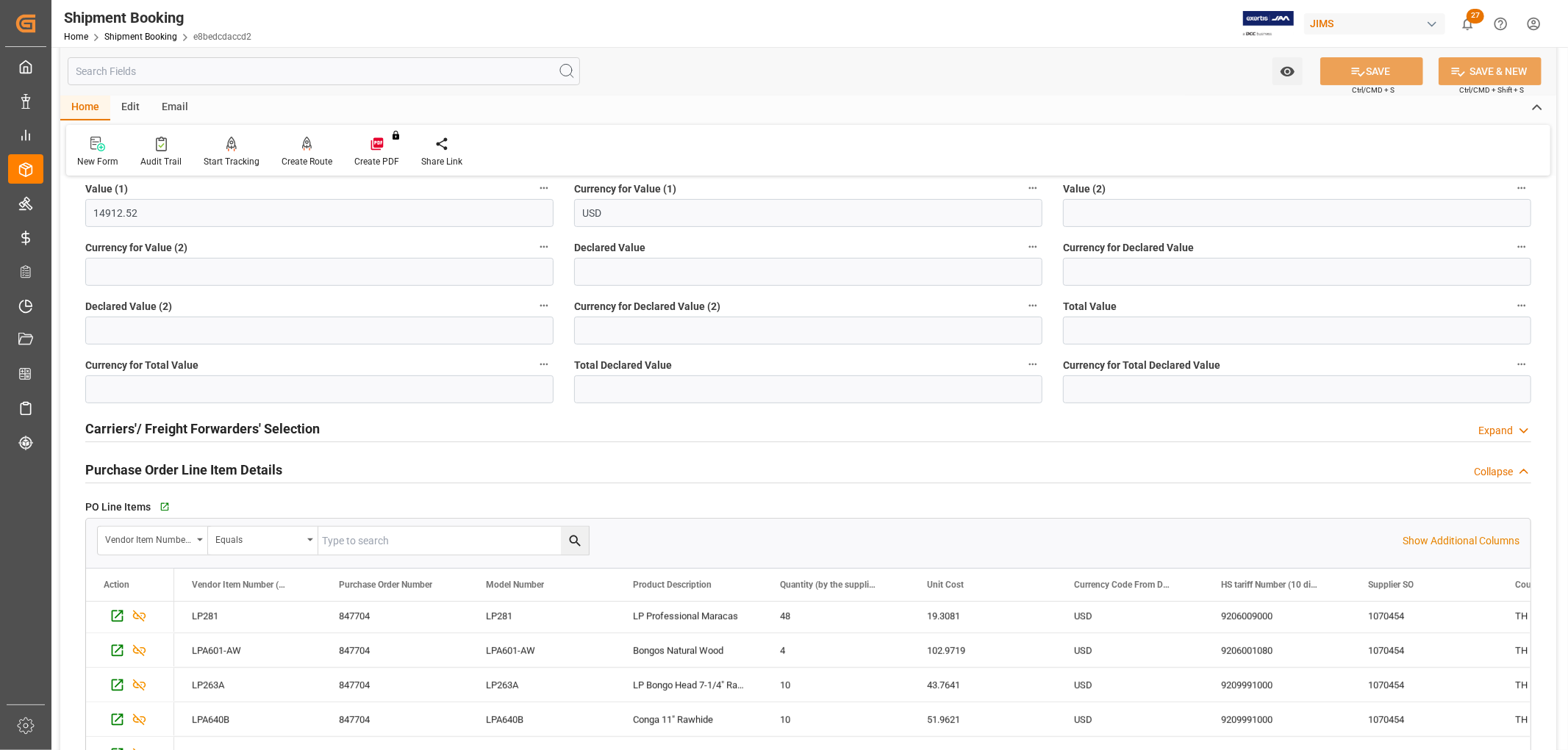
scroll to position [0, 0]
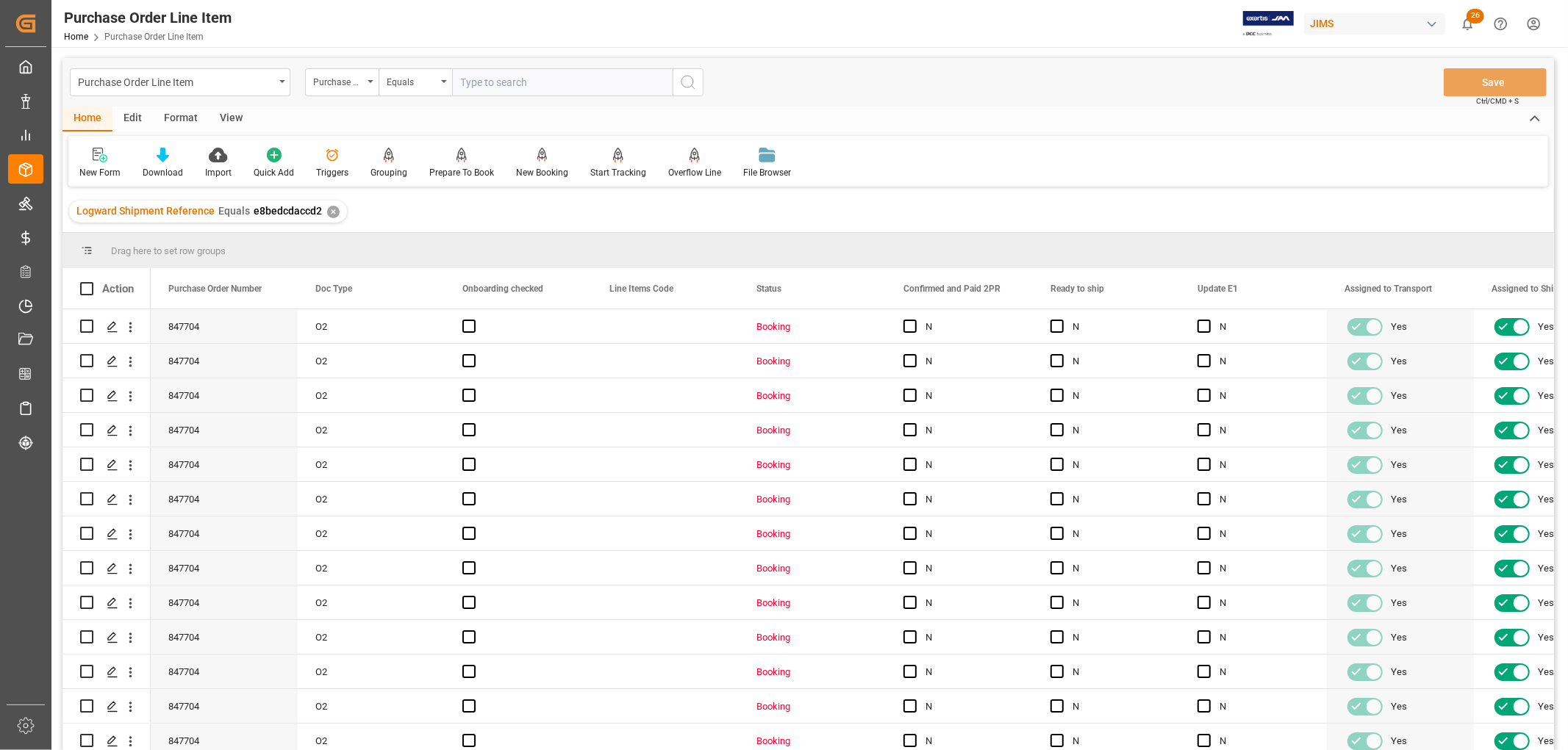
click at [229, 118] on div "View" at bounding box center [231, 118] width 45 height 25
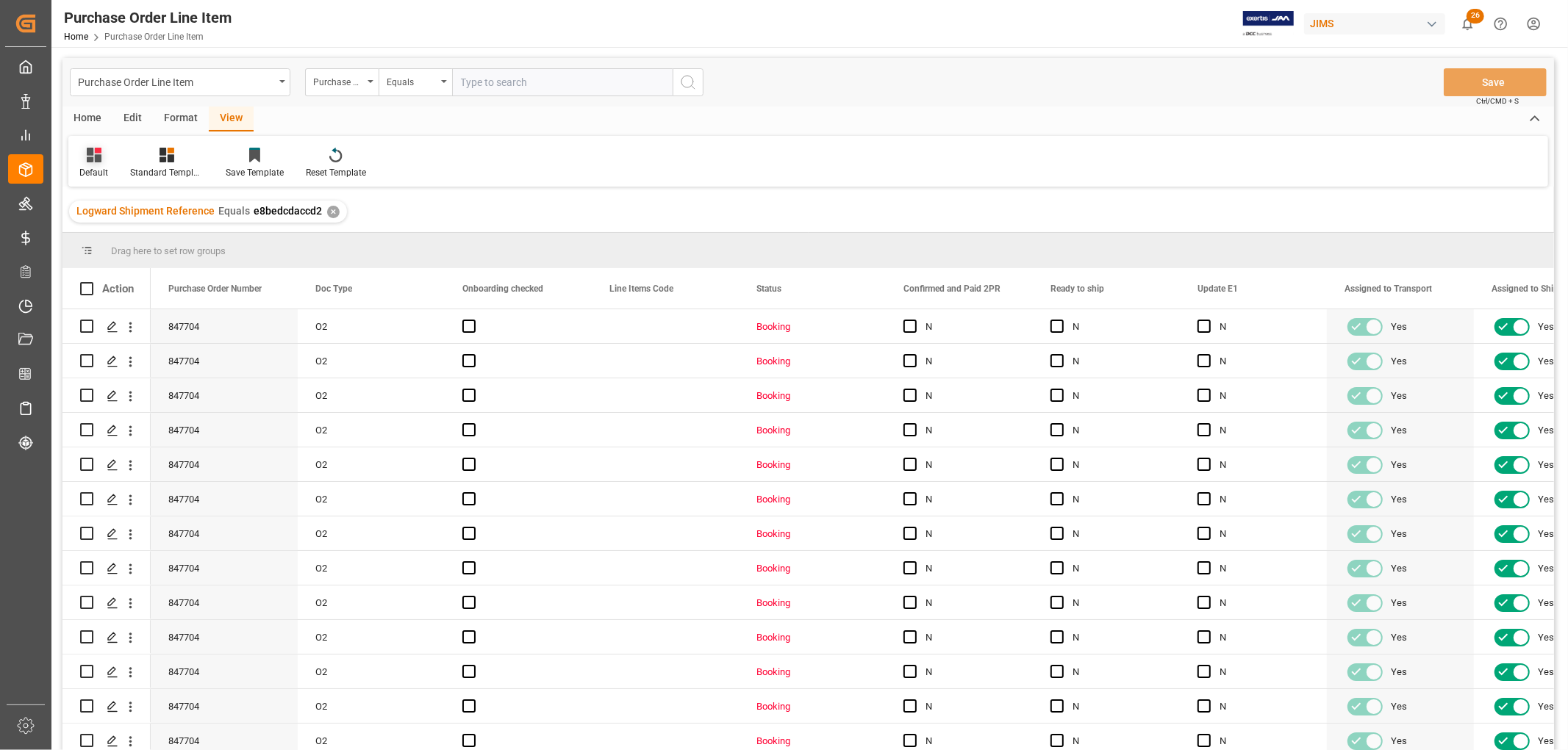
click at [94, 173] on div "Default" at bounding box center [94, 172] width 29 height 13
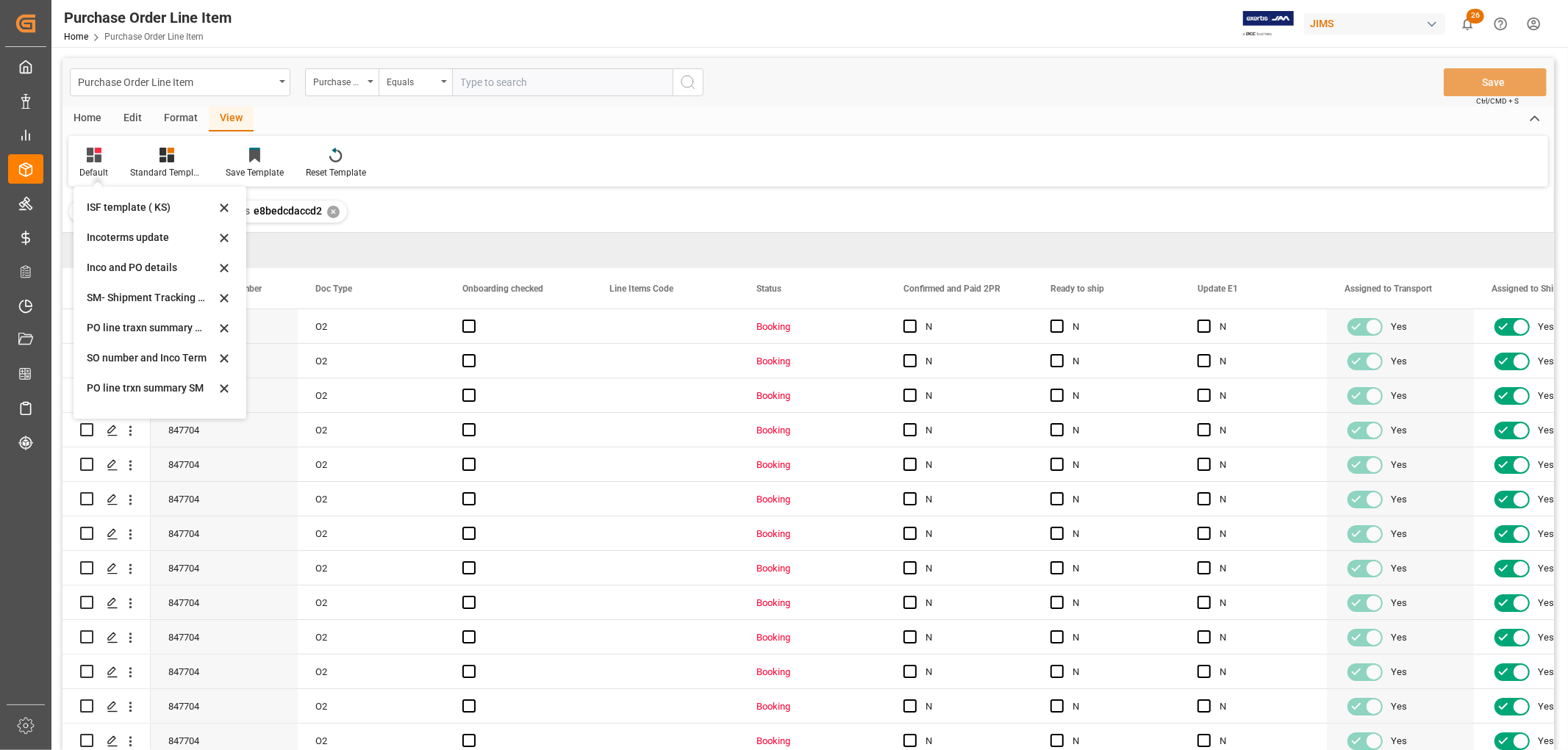
scroll to position [163, 0]
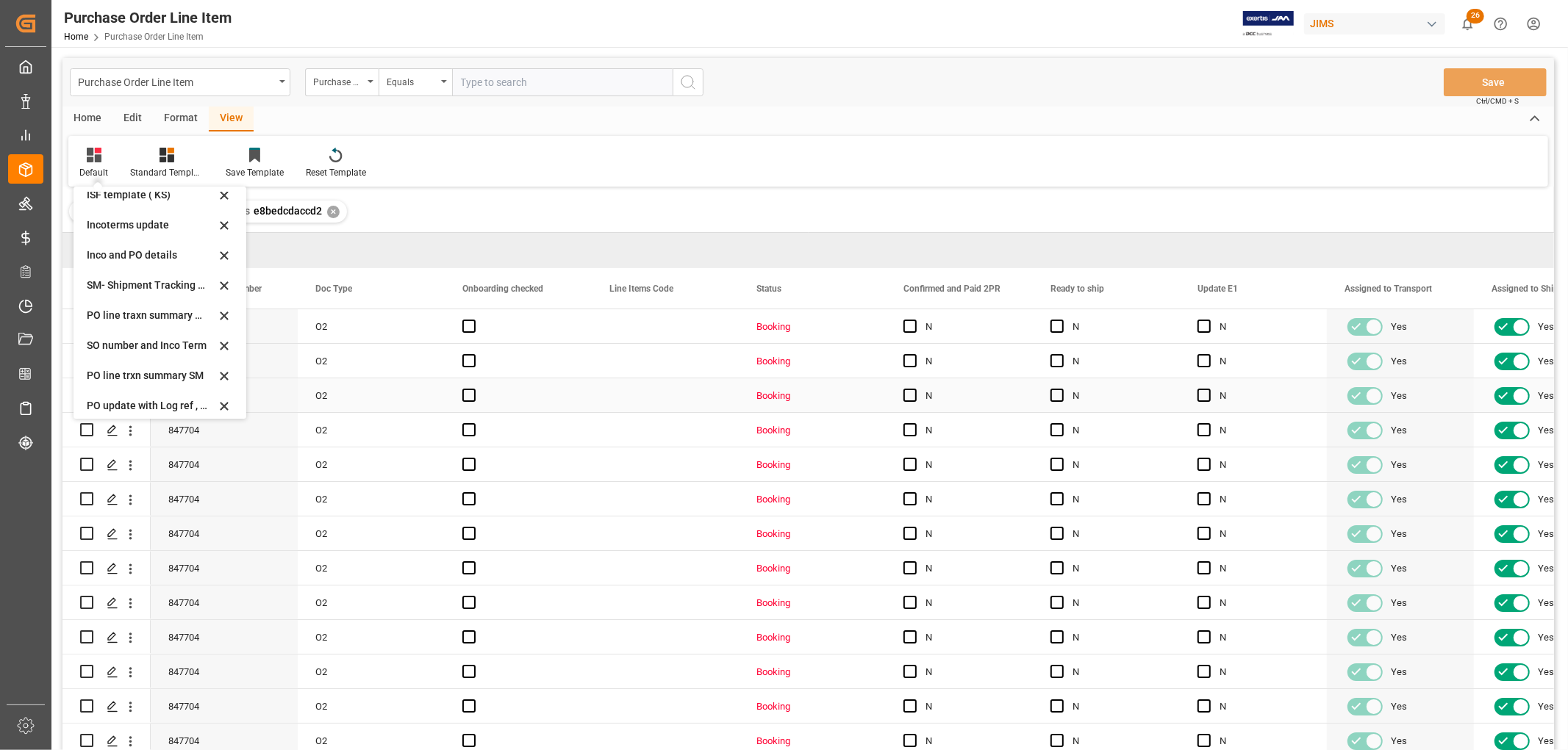
click at [361, 392] on div "O2" at bounding box center [371, 395] width 147 height 34
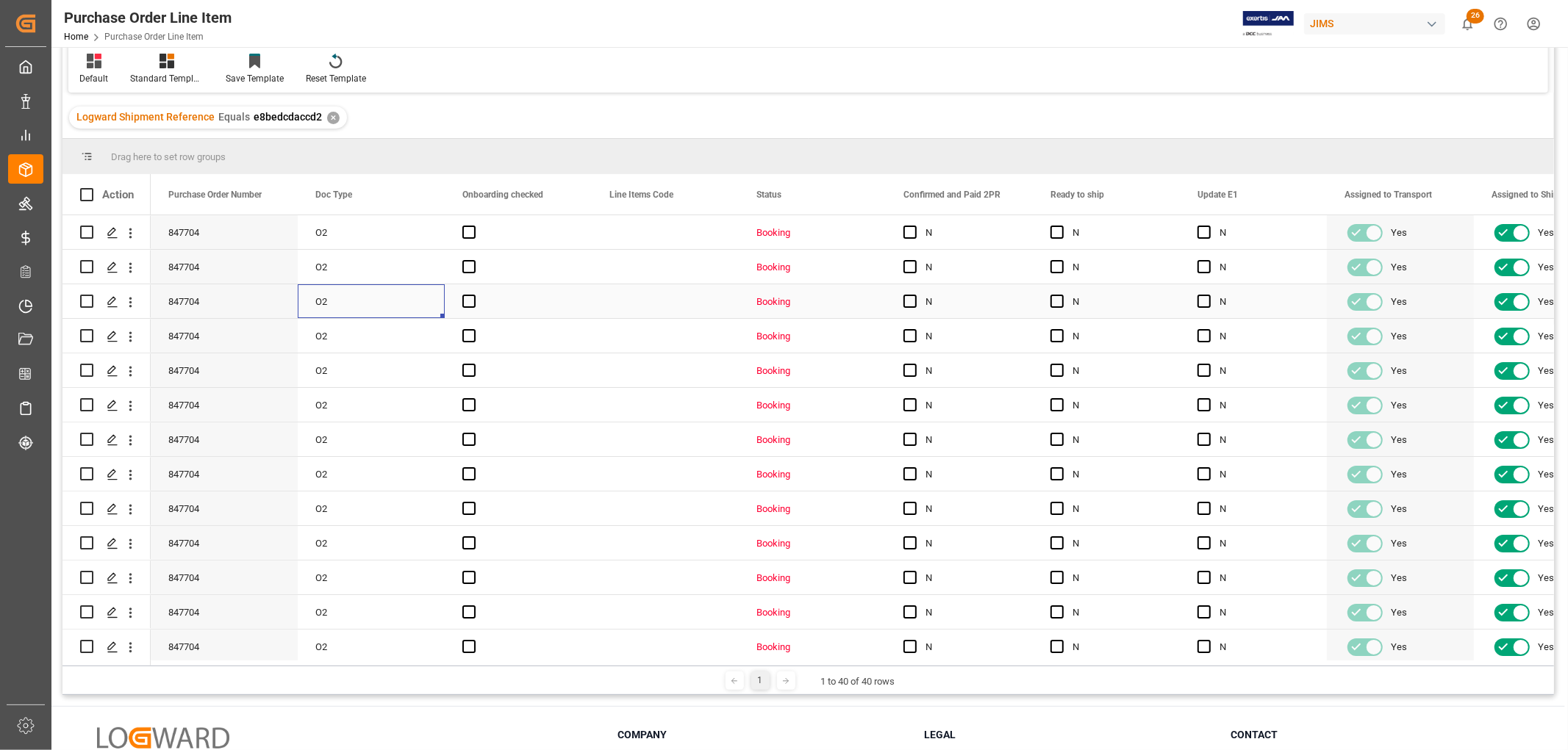
scroll to position [0, 0]
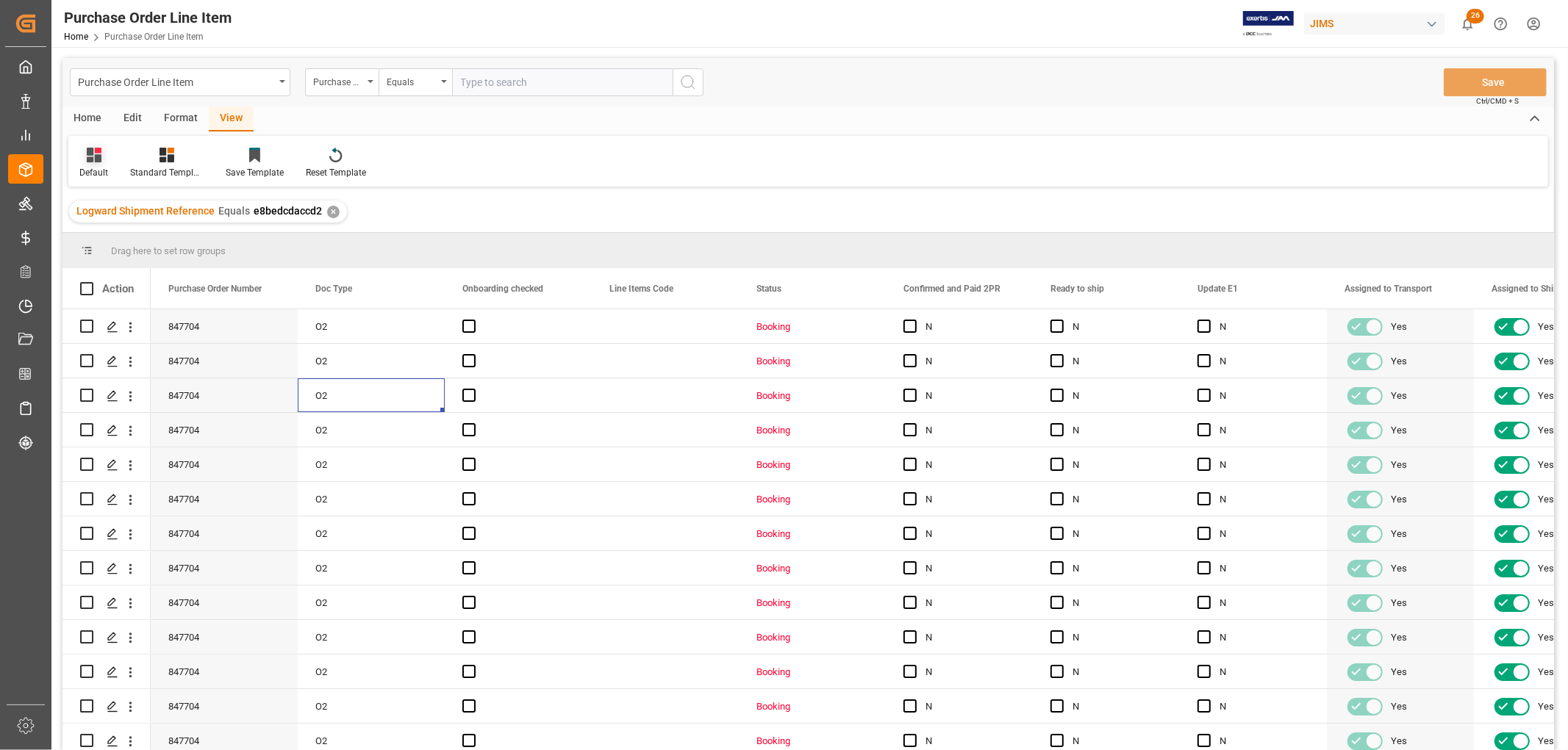
click at [89, 157] on icon at bounding box center [94, 154] width 15 height 15
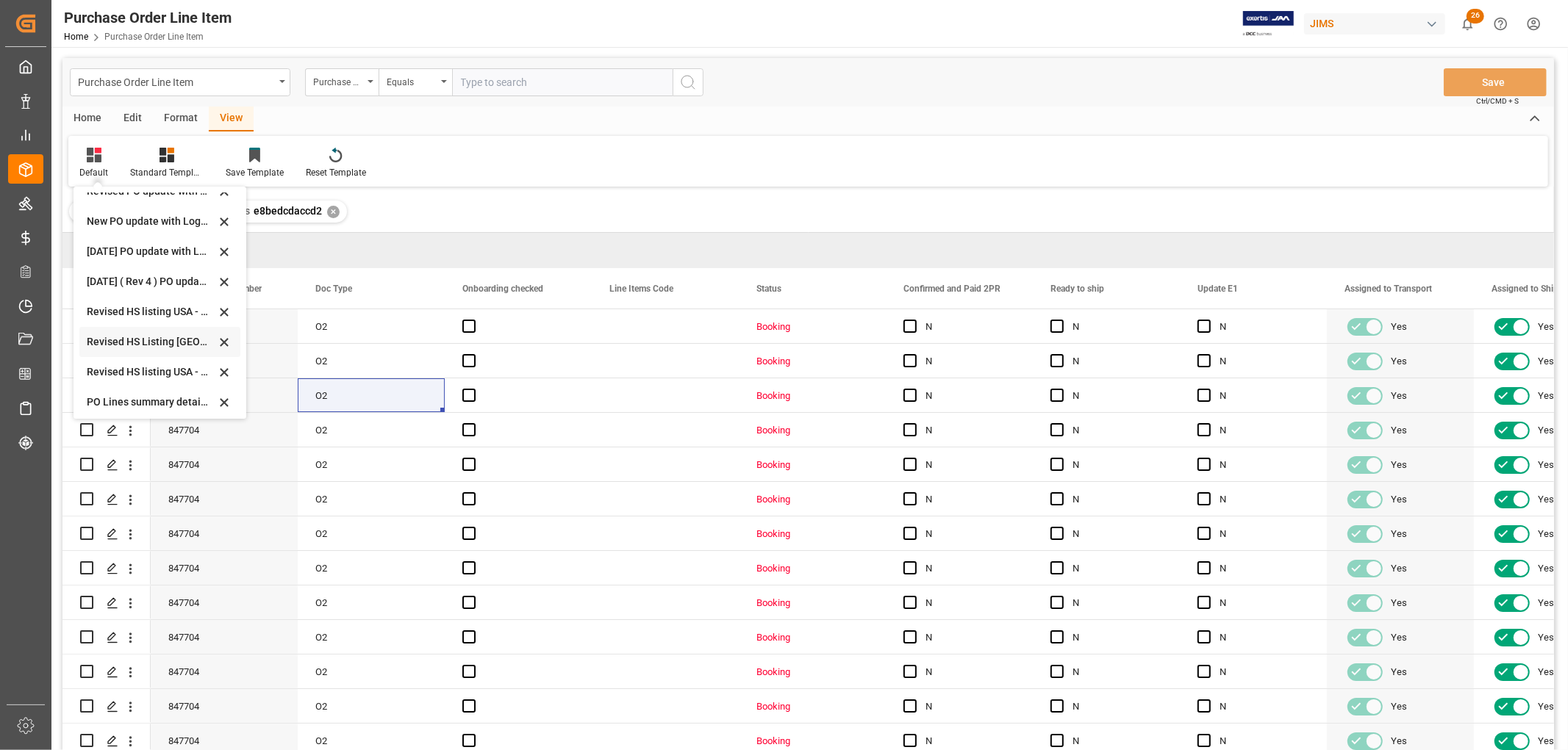
scroll to position [412, 0]
click at [127, 336] on div "Revised HS Listing Canada" at bounding box center [151, 338] width 128 height 15
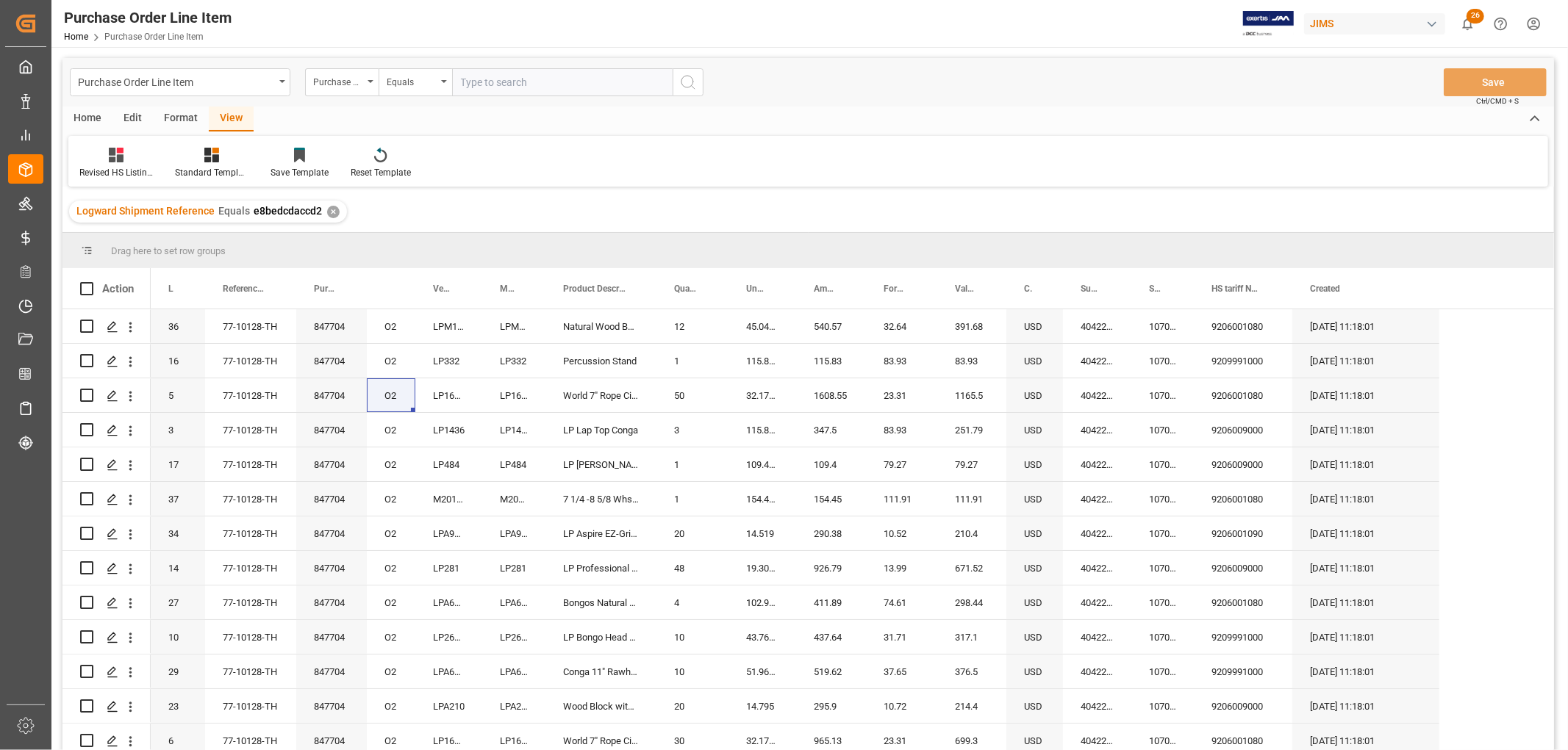
click at [96, 118] on div "Home" at bounding box center [87, 118] width 50 height 25
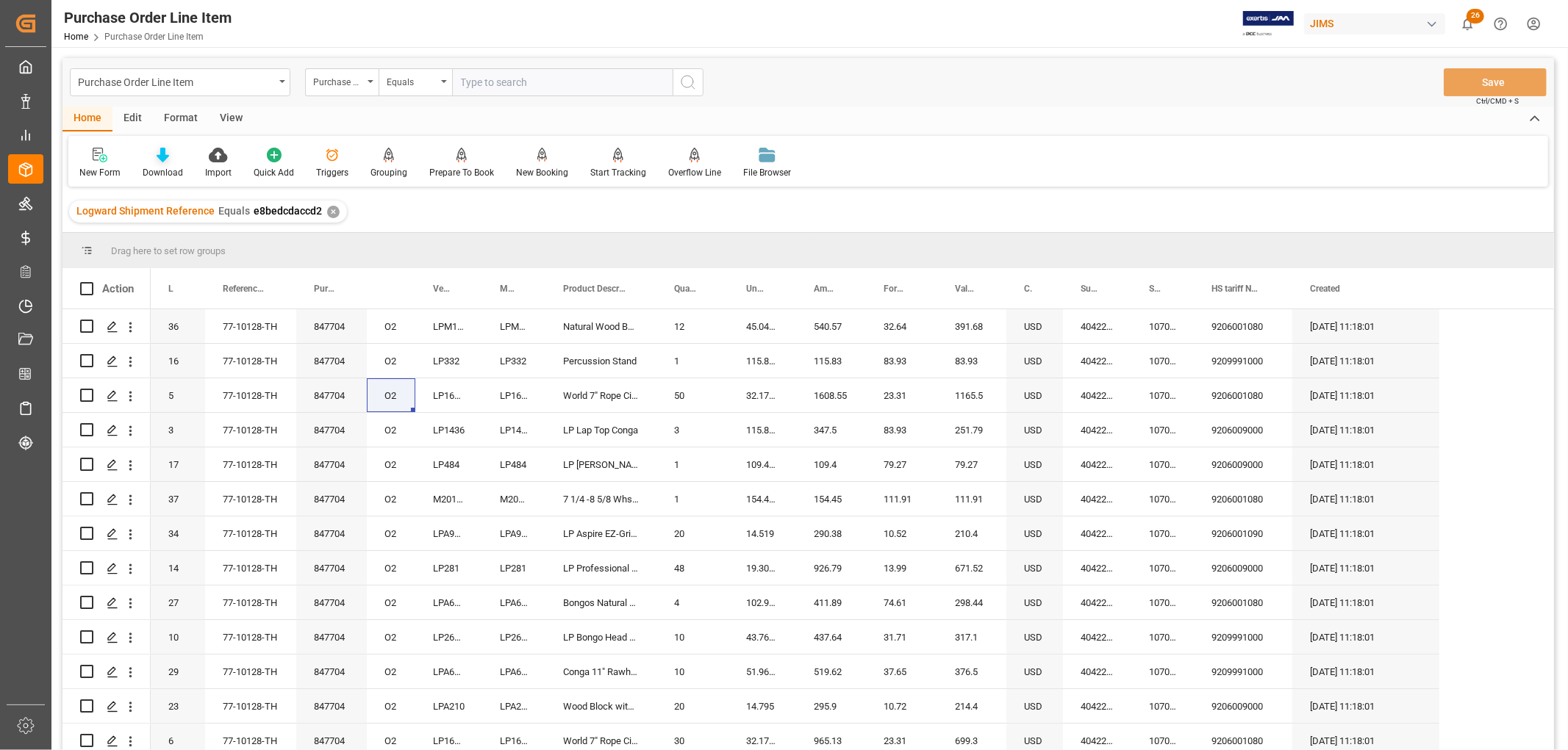
click at [172, 166] on div "Download" at bounding box center [163, 172] width 40 height 13
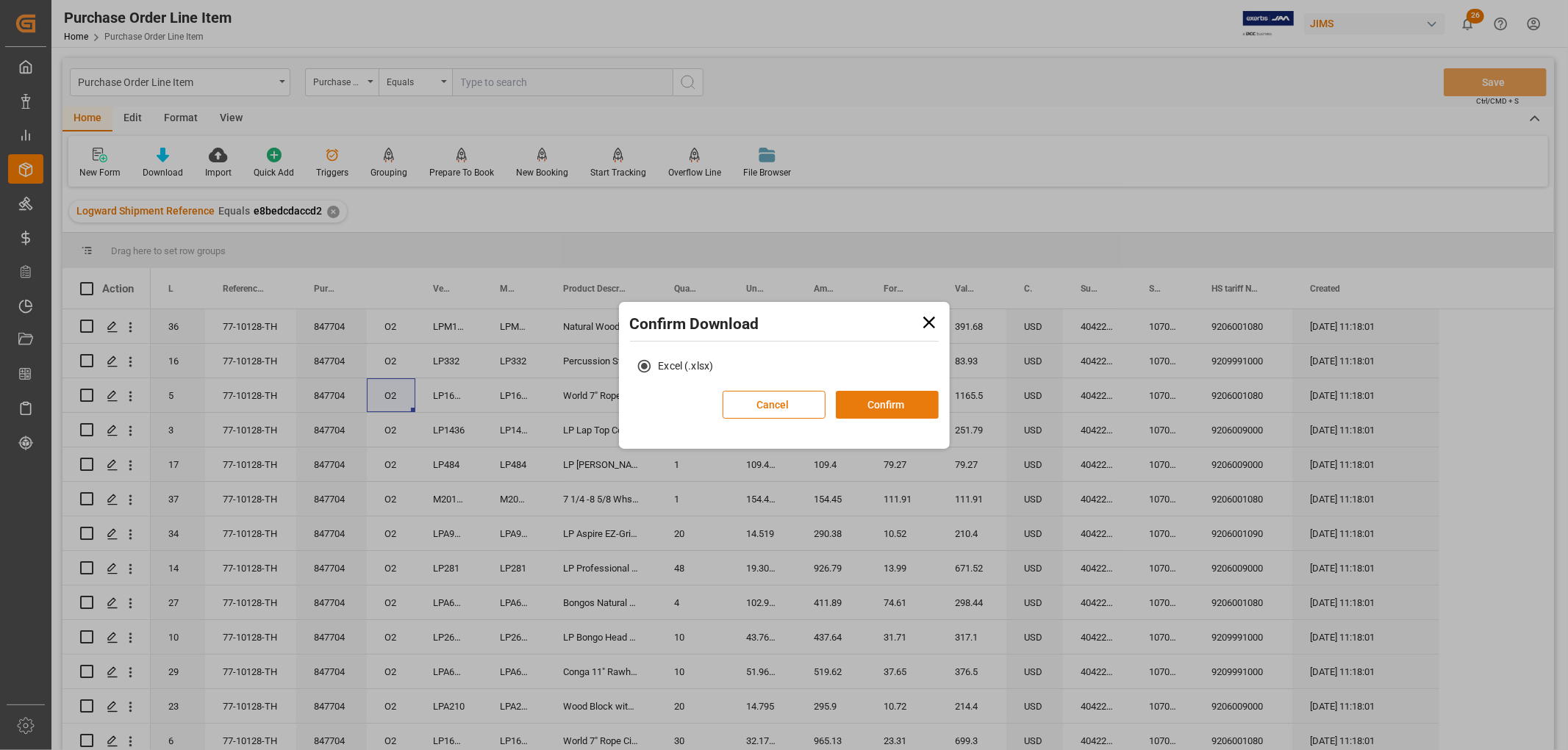
click at [870, 402] on button "Confirm" at bounding box center [887, 405] width 103 height 28
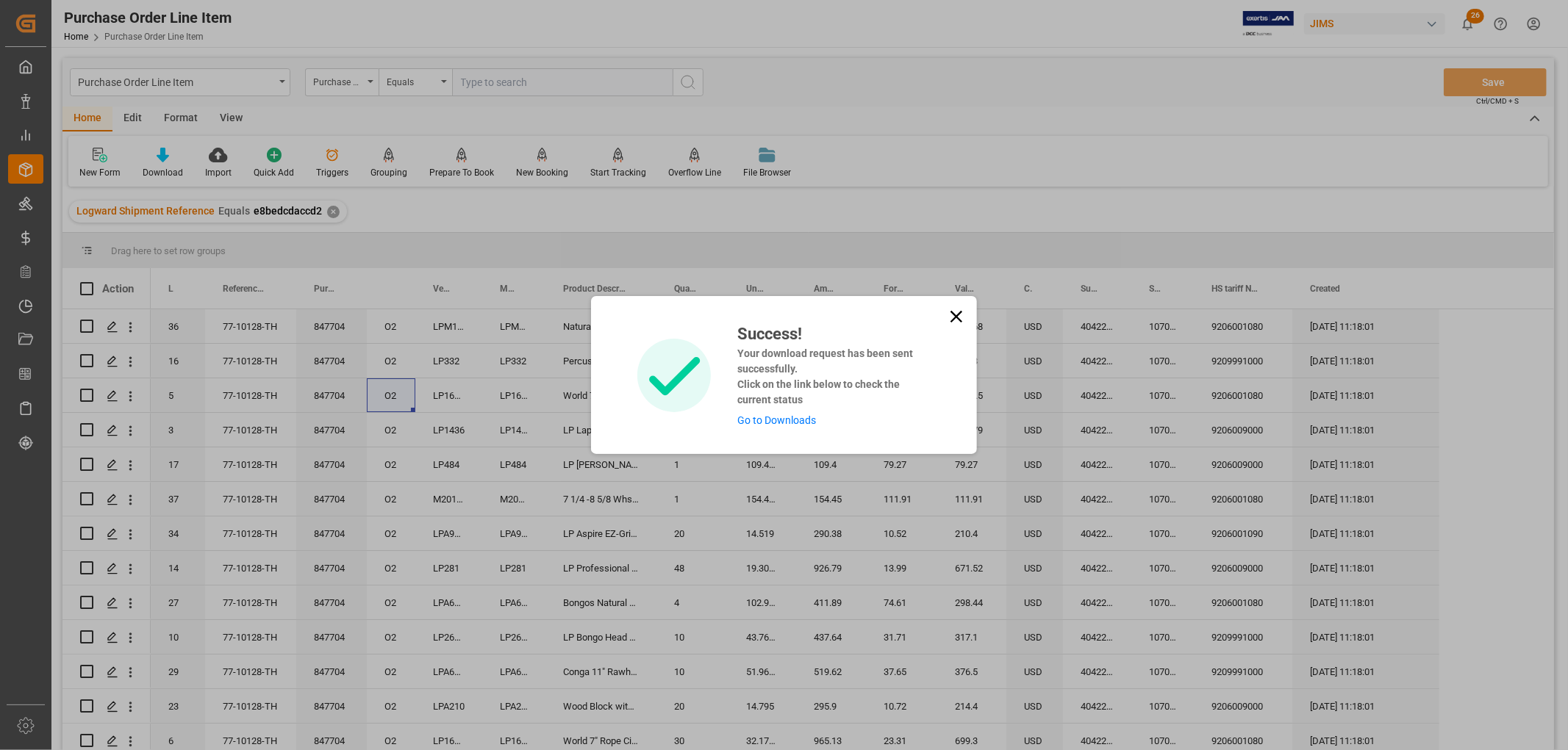
click at [792, 422] on link "Go to Downloads" at bounding box center [776, 420] width 79 height 11
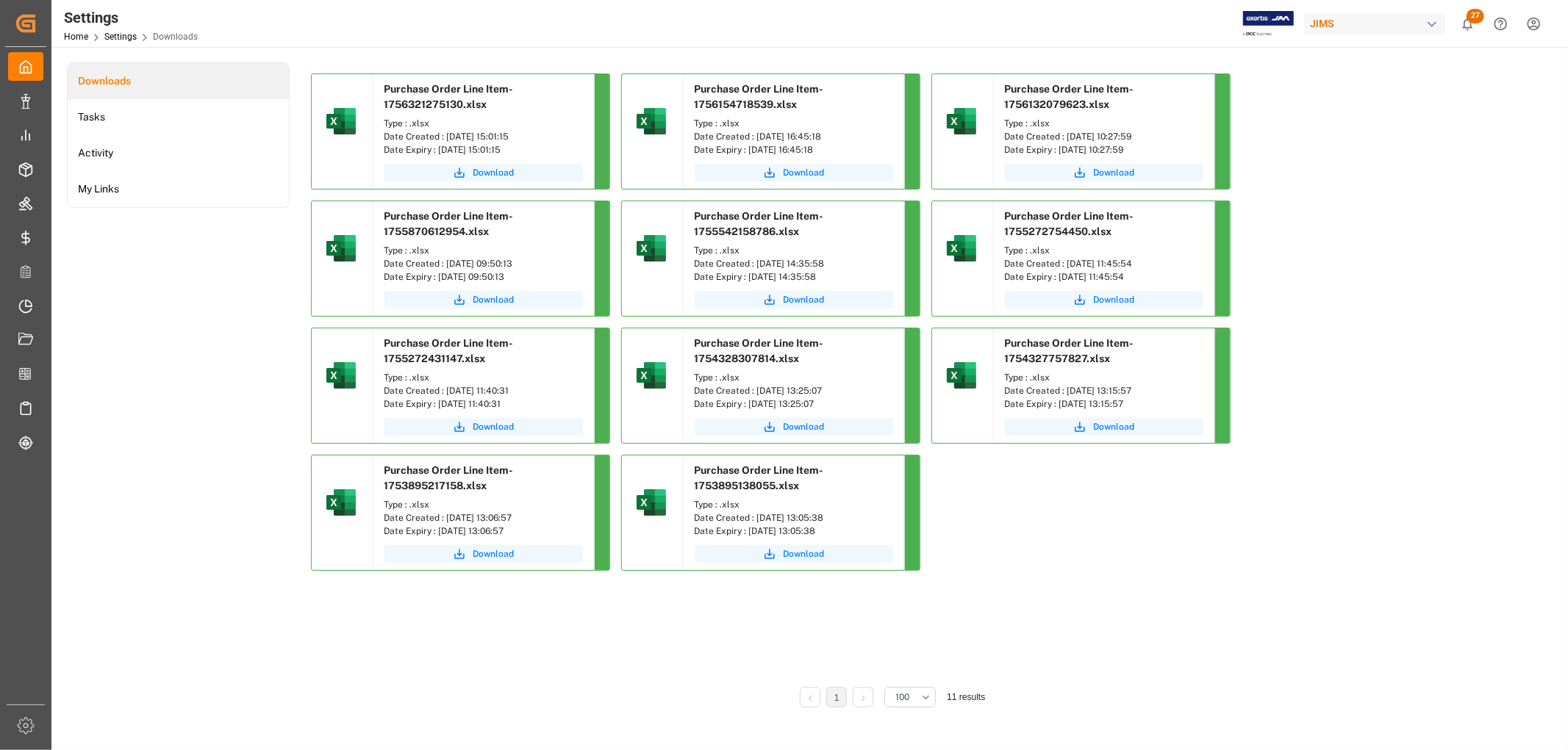
click at [488, 163] on div "Download" at bounding box center [484, 175] width 221 height 29
click at [488, 169] on span "Download" at bounding box center [494, 172] width 41 height 13
click at [491, 178] on span "Download" at bounding box center [494, 172] width 41 height 13
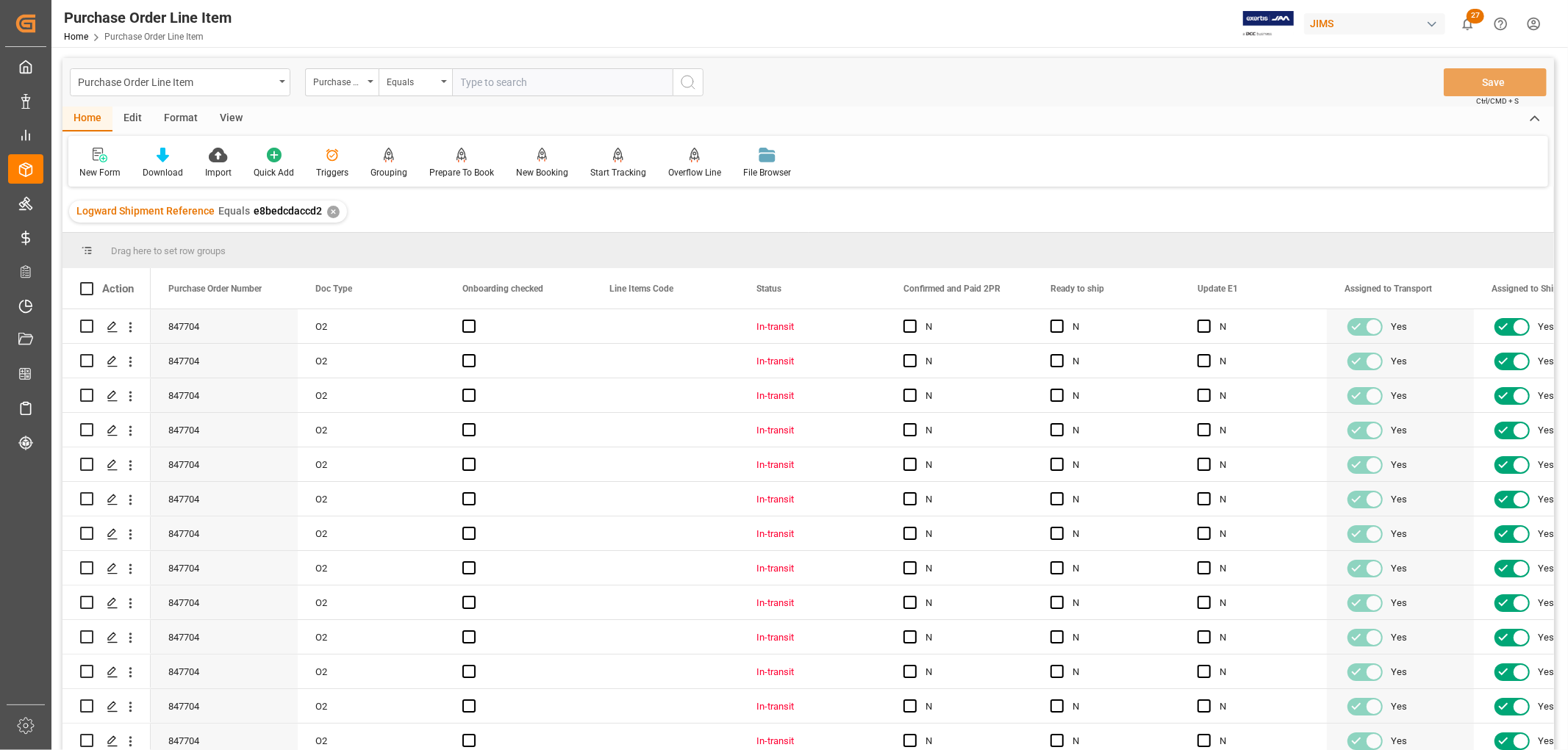
click at [225, 116] on div "View" at bounding box center [231, 118] width 45 height 25
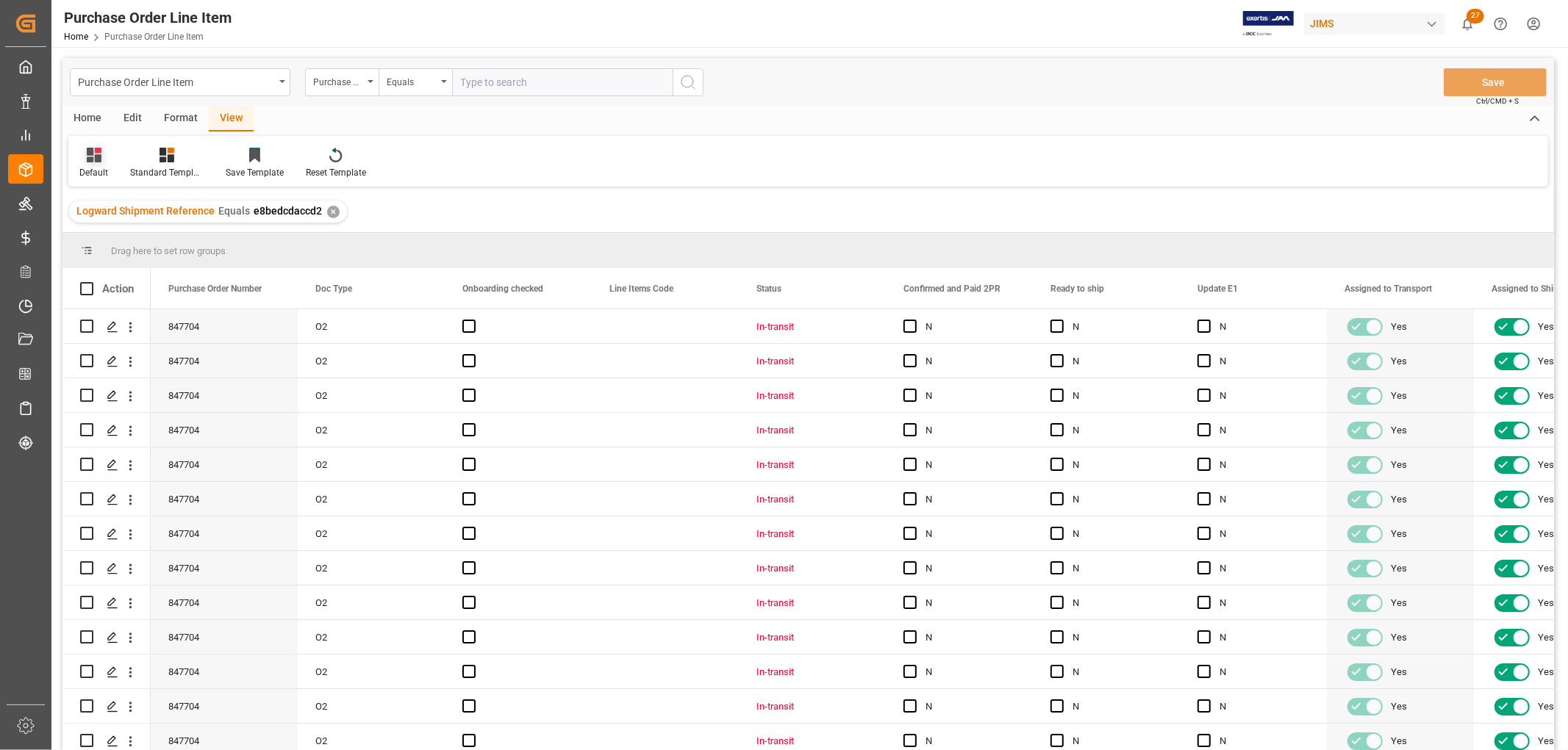
click at [103, 159] on div at bounding box center [94, 154] width 29 height 15
click at [124, 399] on div "PO Lines summary details Aug 2025" at bounding box center [151, 399] width 128 height 15
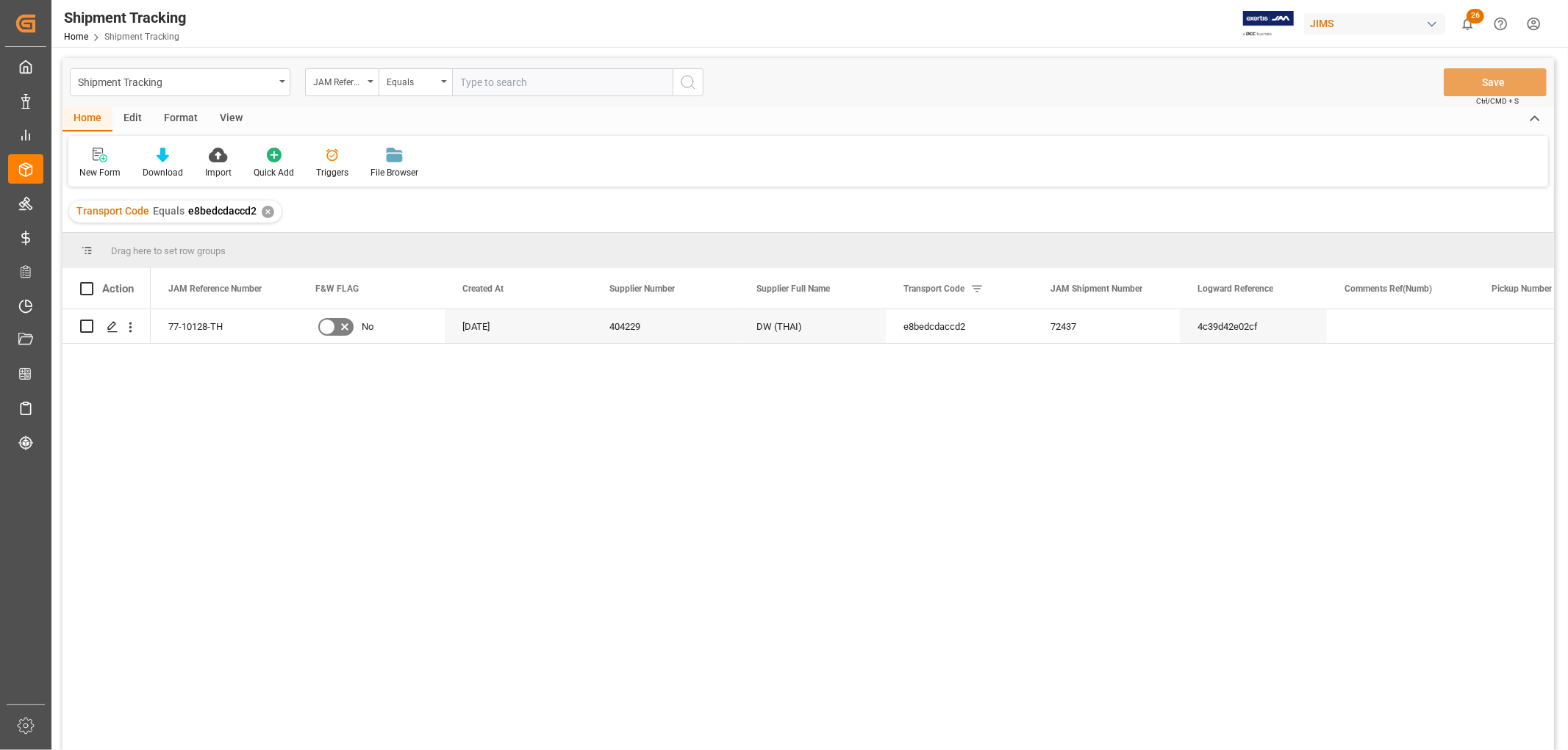
click at [234, 110] on div "View" at bounding box center [231, 118] width 45 height 25
click at [103, 164] on div "Default" at bounding box center [93, 163] width 50 height 32
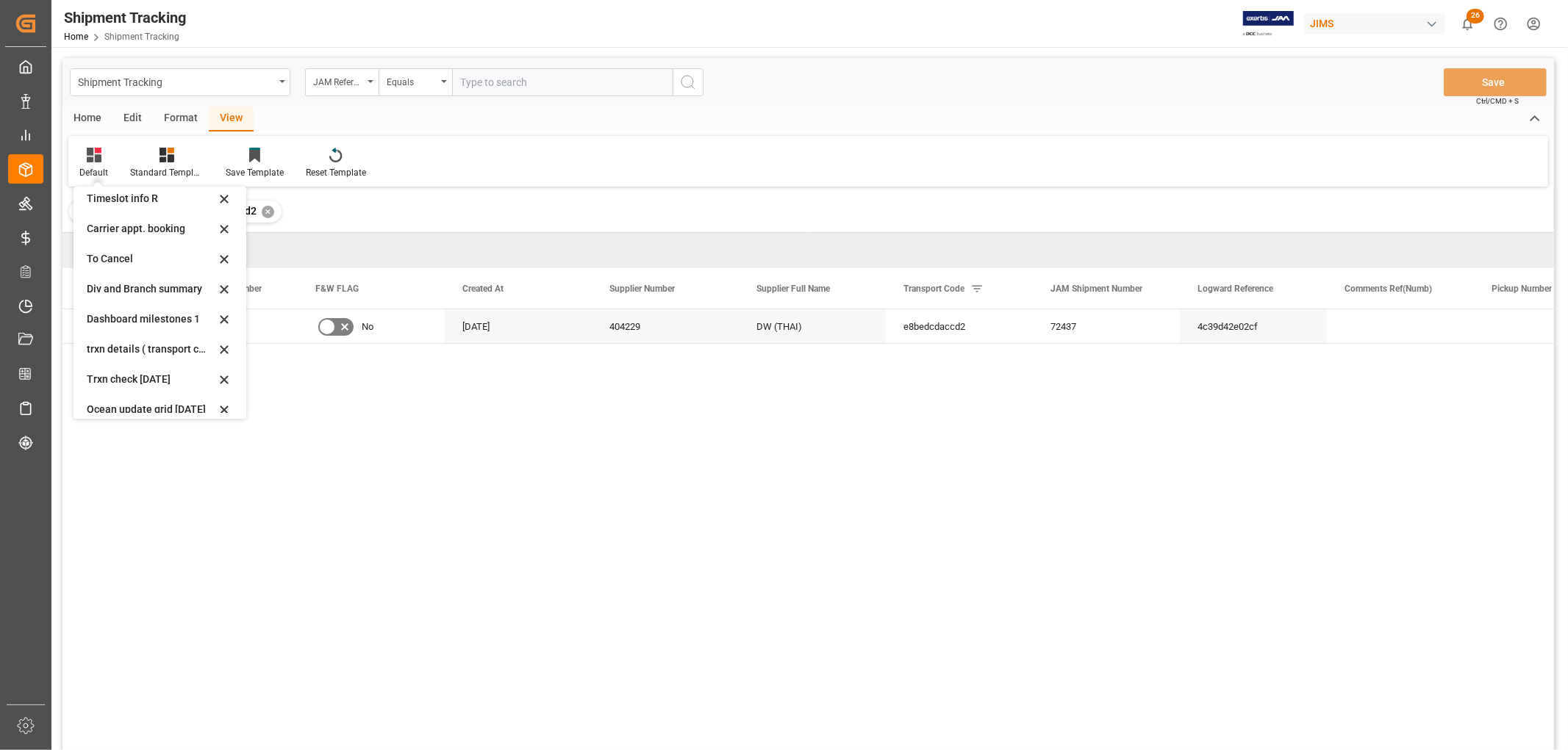
scroll to position [170, 0]
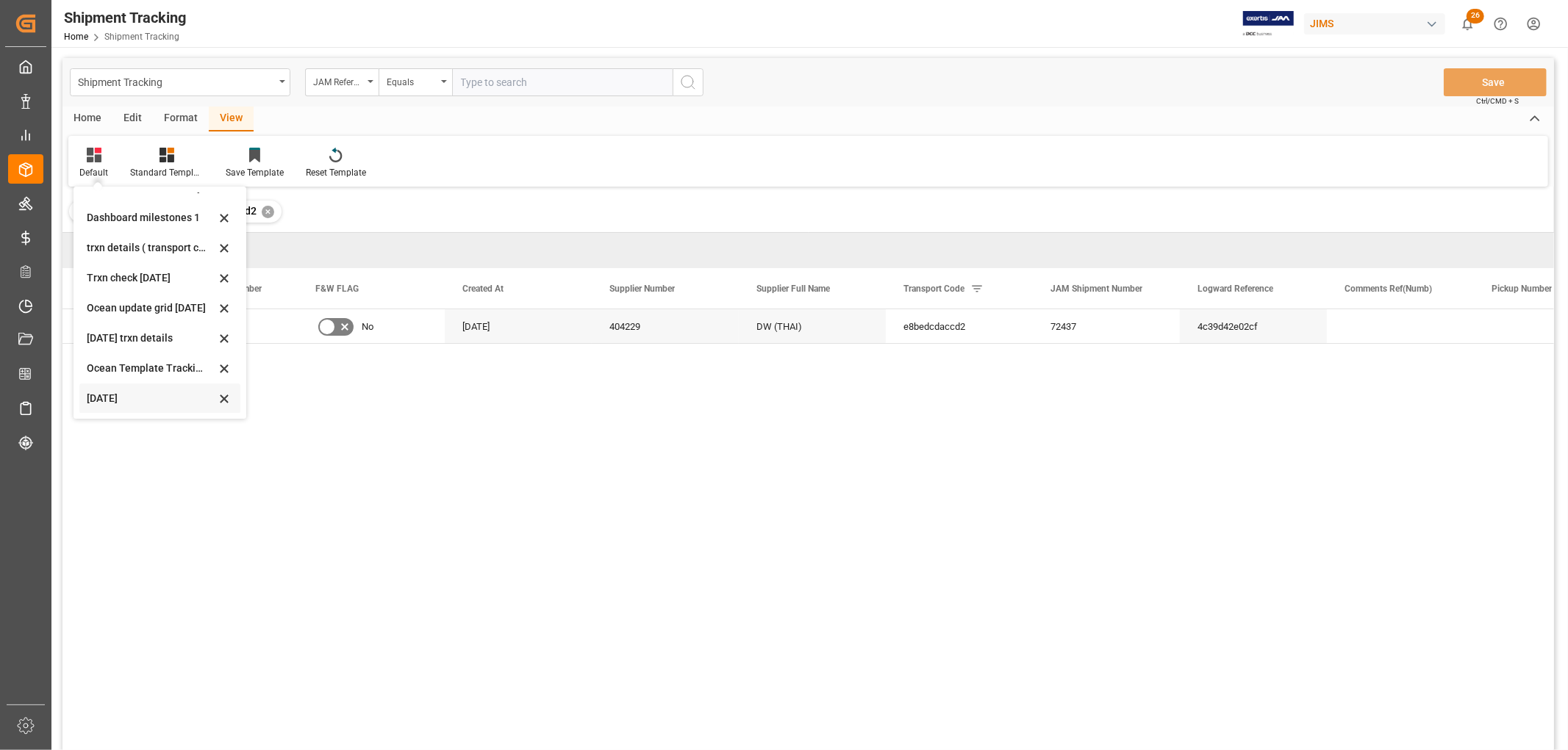
click at [110, 391] on div "Aug 2025" at bounding box center [151, 399] width 128 height 15
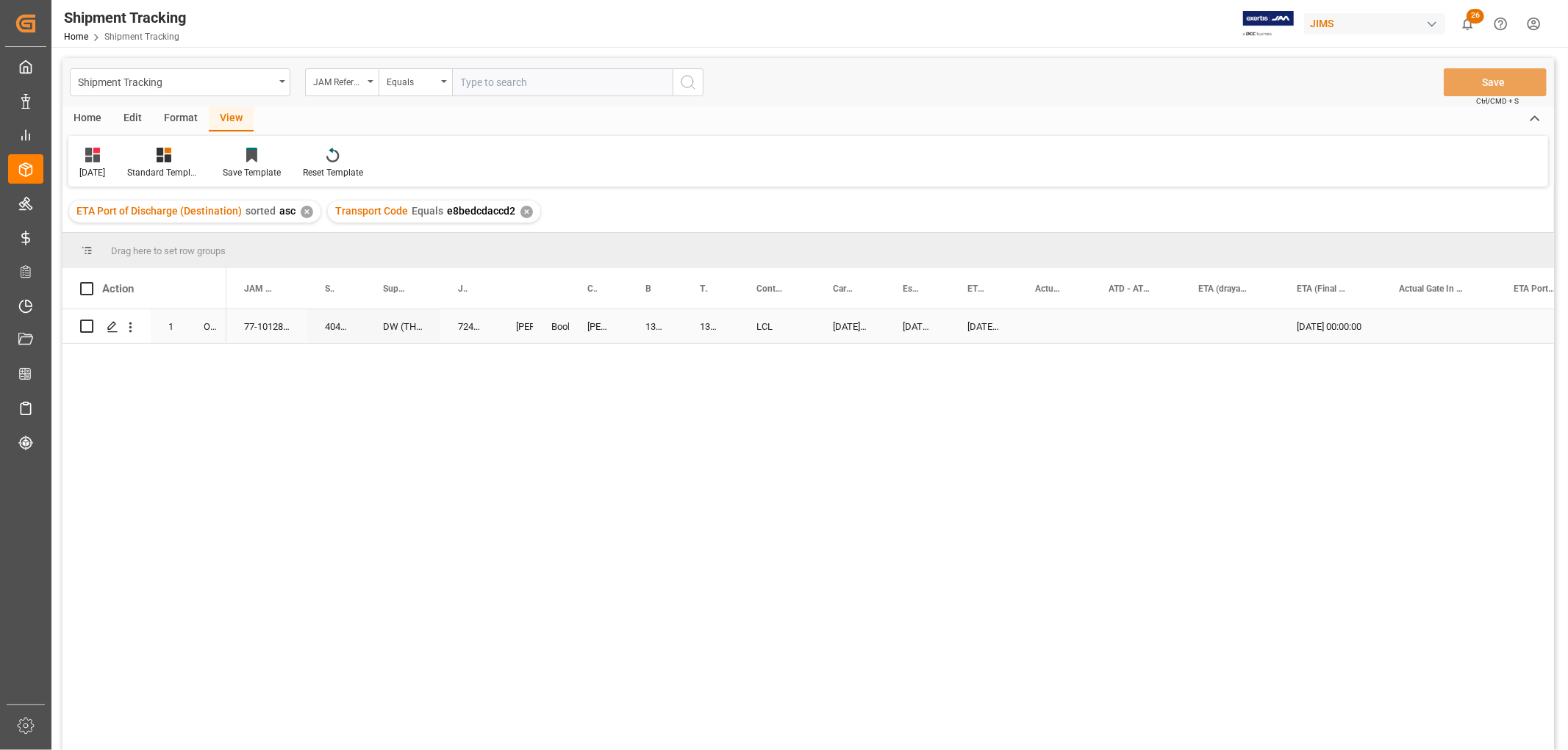
click at [981, 327] on div "08-03-2025 00:00:00" at bounding box center [983, 326] width 67 height 34
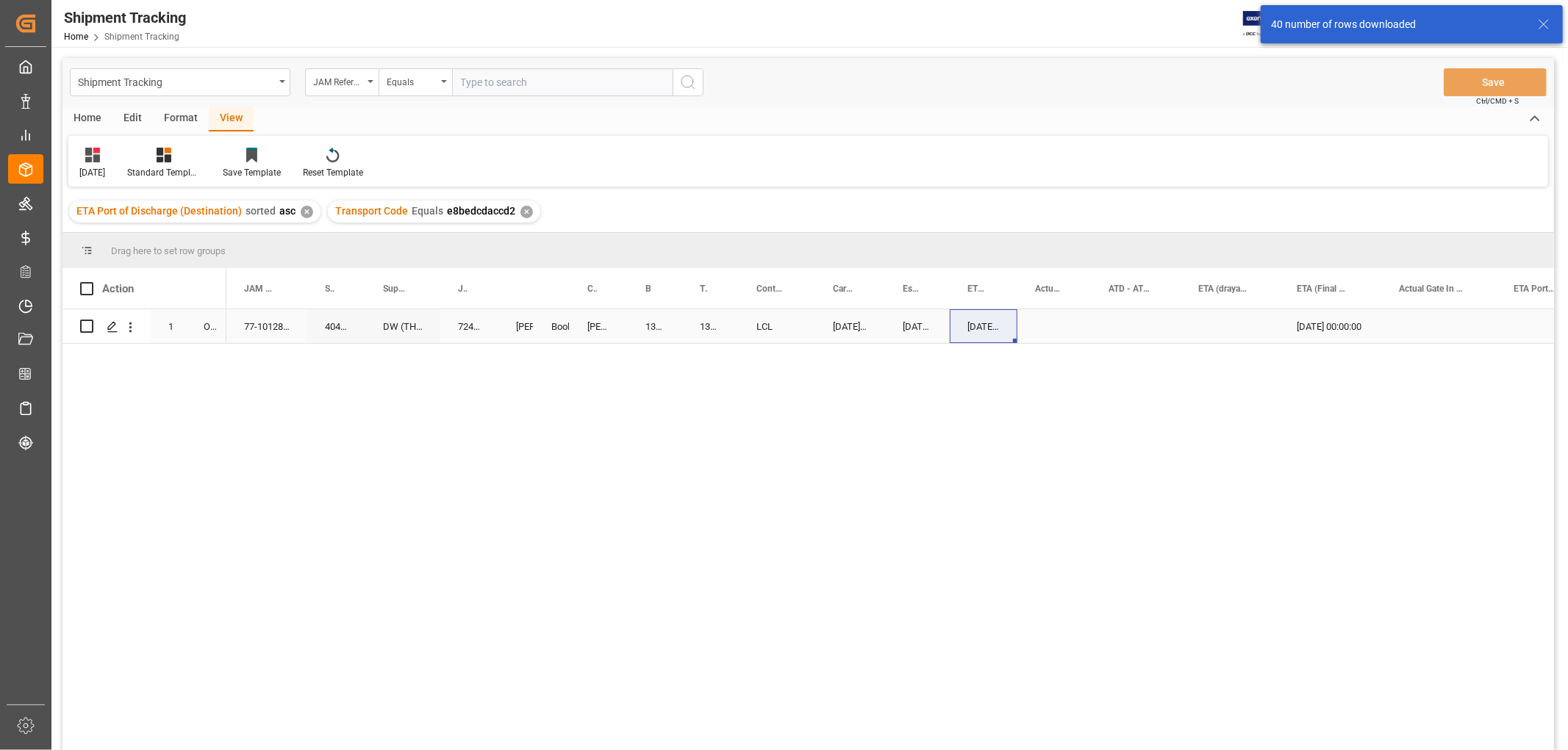
click at [1082, 333] on div "Press SPACE to select this row." at bounding box center [1054, 326] width 73 height 34
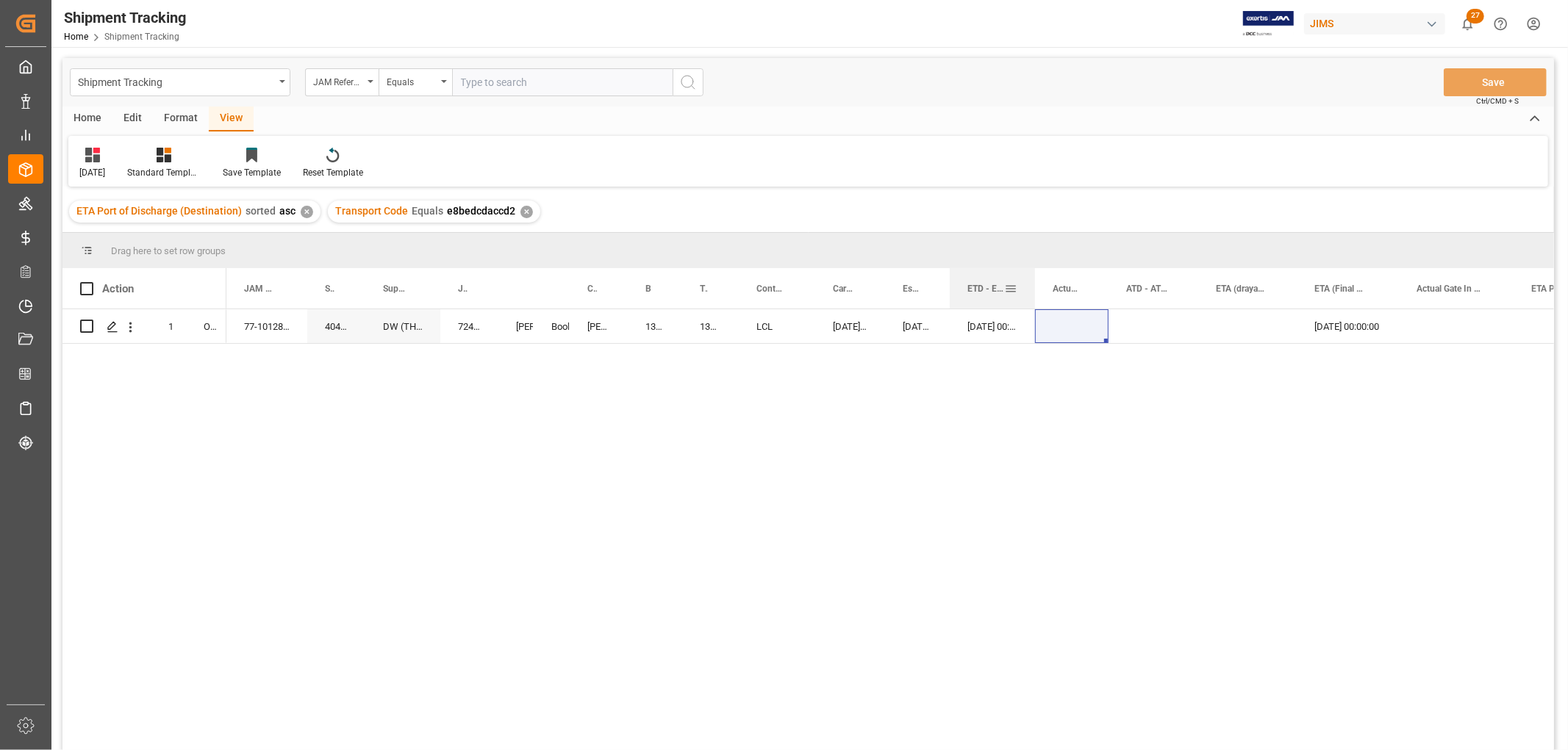
drag, startPoint x: 1016, startPoint y: 280, endPoint x: 1034, endPoint y: 293, distance: 22.2
click at [1034, 293] on div at bounding box center [1035, 288] width 6 height 40
click at [1068, 327] on div "Press SPACE to select this row." at bounding box center [1071, 326] width 73 height 34
click at [1071, 317] on div "Press SPACE to select this row." at bounding box center [1071, 326] width 73 height 34
click at [1070, 317] on div "Press SPACE to select this row." at bounding box center [1071, 326] width 73 height 34
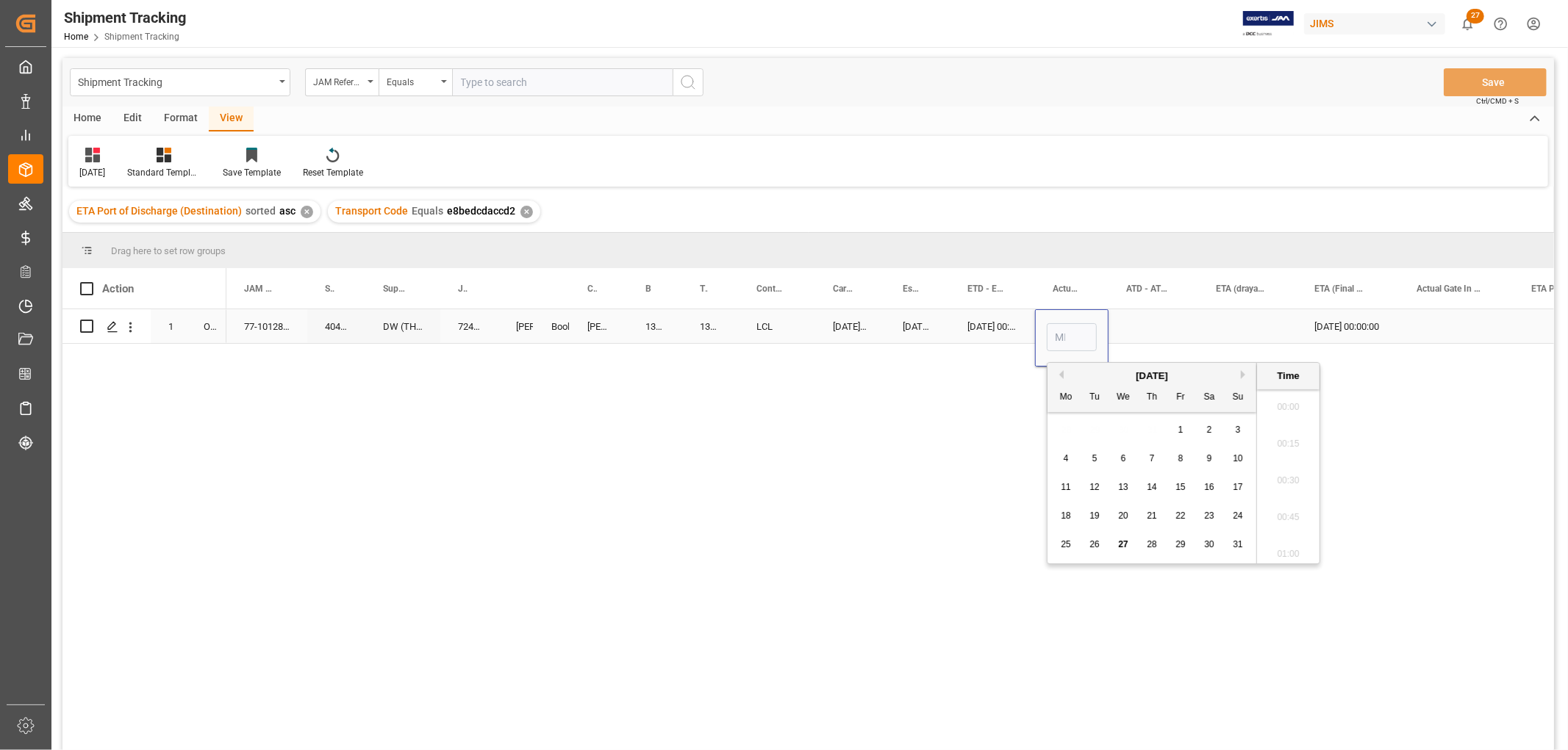
scroll to position [2135, 0]
click at [1092, 544] on span "26" at bounding box center [1094, 544] width 10 height 10
type input "08-26-2025 00:00"
click at [1180, 321] on div "Press SPACE to select this row." at bounding box center [1153, 326] width 89 height 34
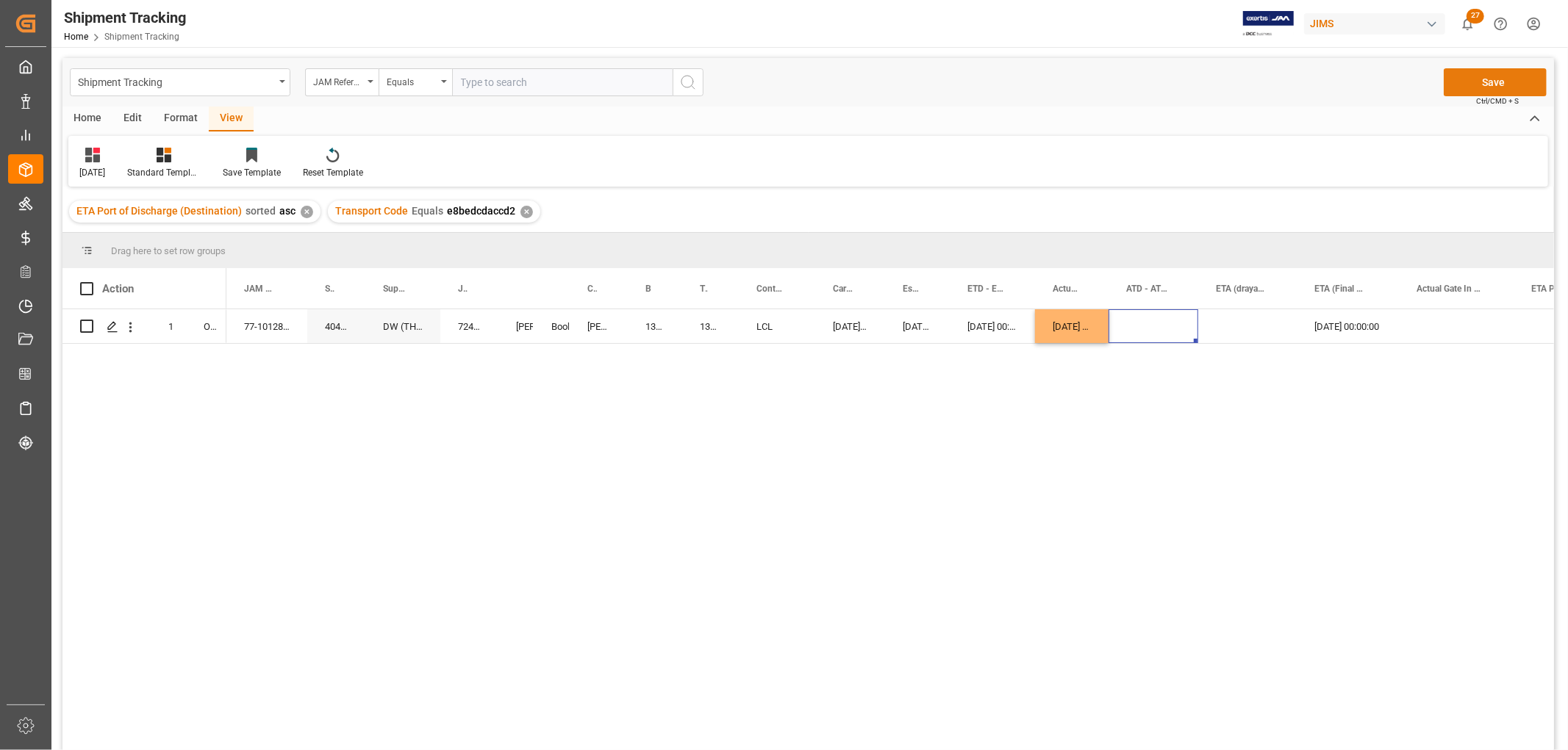
click at [1480, 82] on button "Save" at bounding box center [1495, 82] width 103 height 28
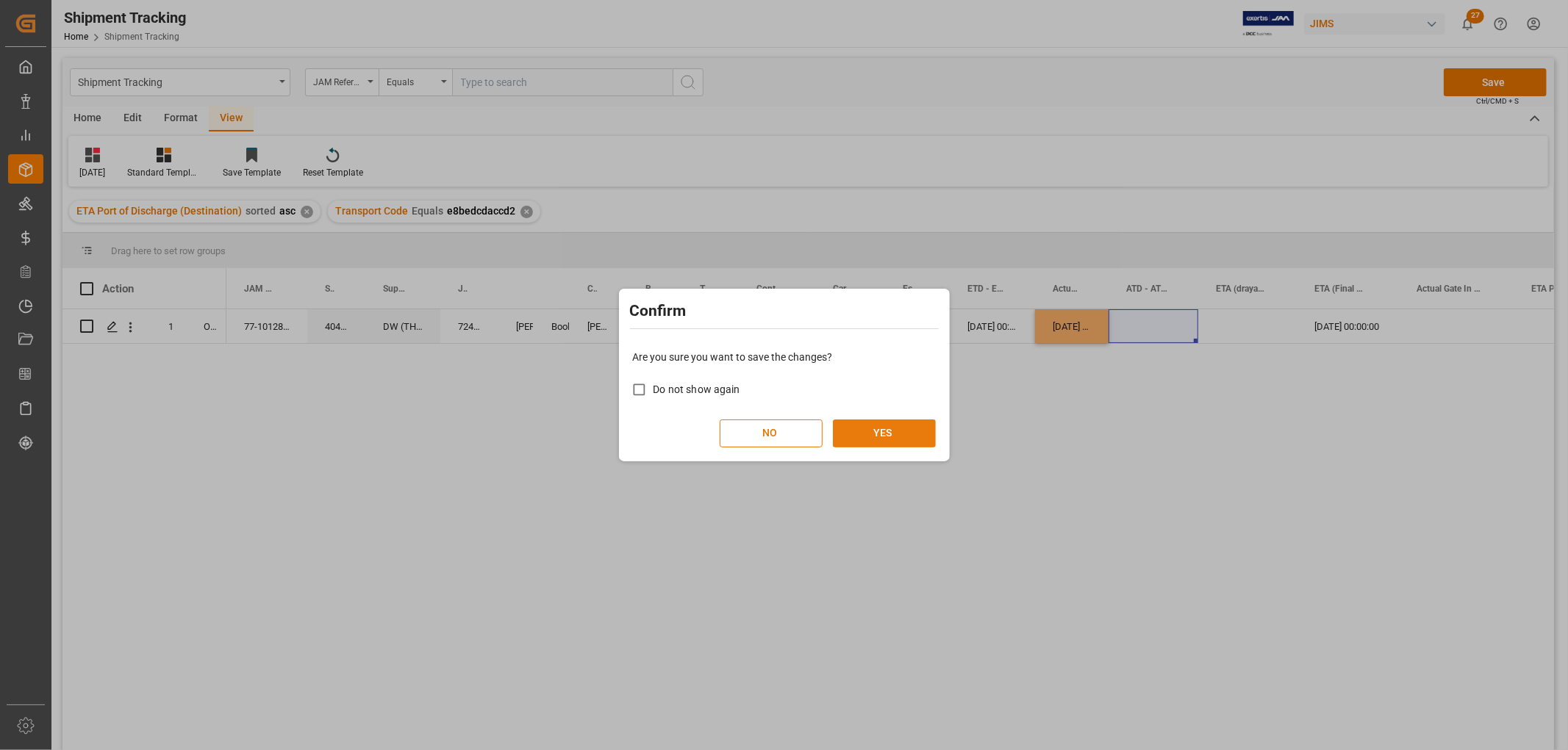
click at [870, 425] on button "YES" at bounding box center [884, 433] width 103 height 28
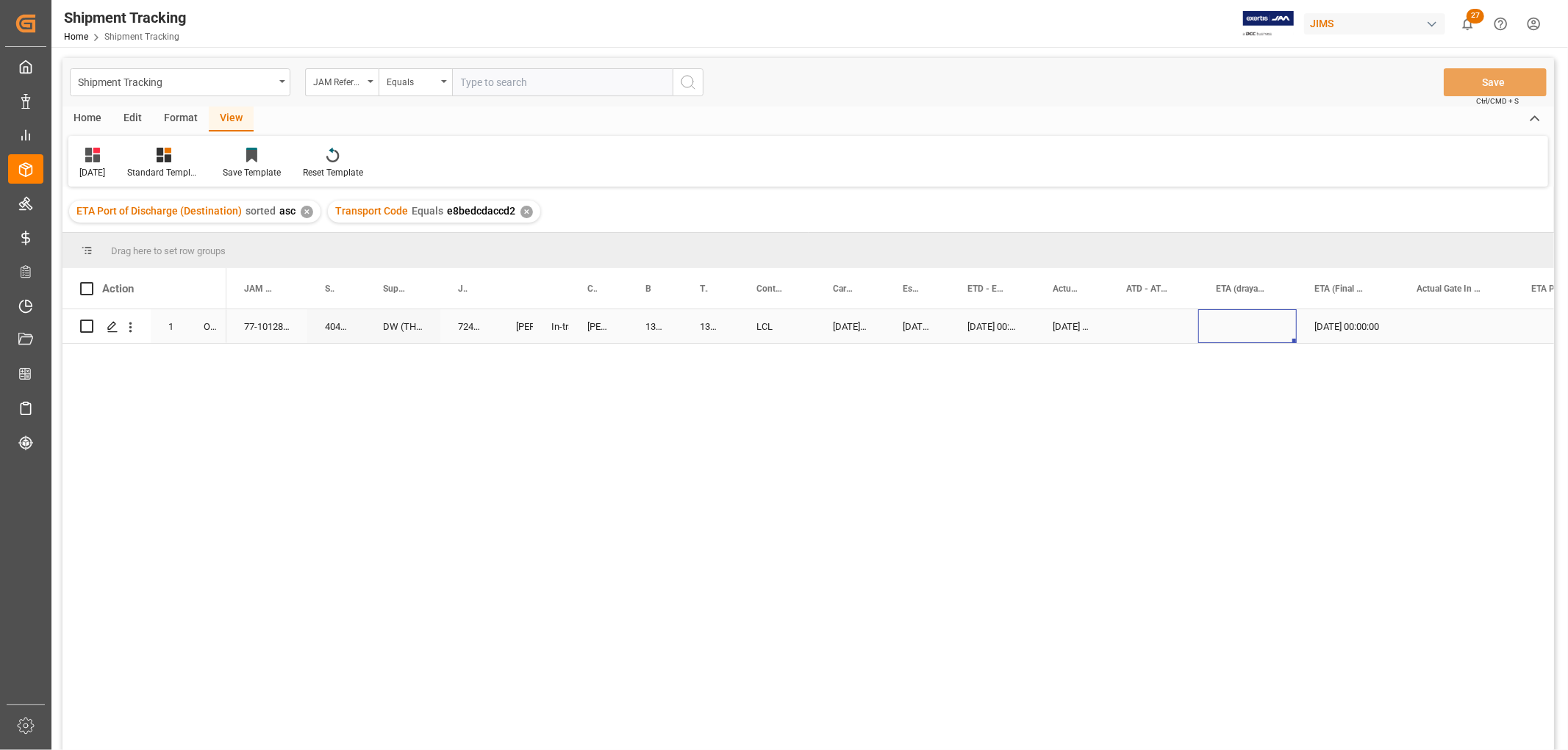
click at [1223, 331] on div "Press SPACE to select this row." at bounding box center [1247, 326] width 99 height 34
click at [1060, 328] on div "Press SPACE to select this row." at bounding box center [1079, 326] width 89 height 34
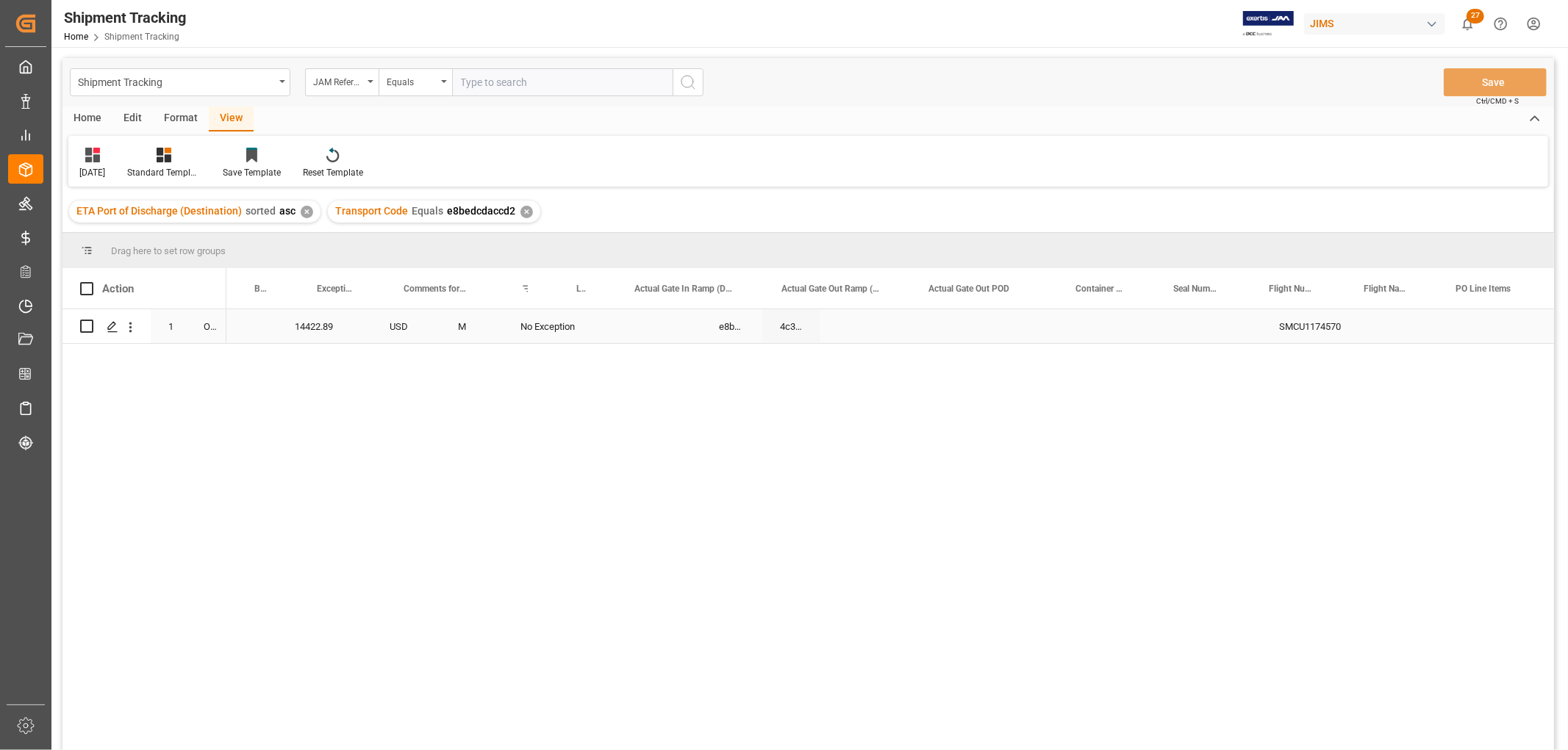
scroll to position [0, 2070]
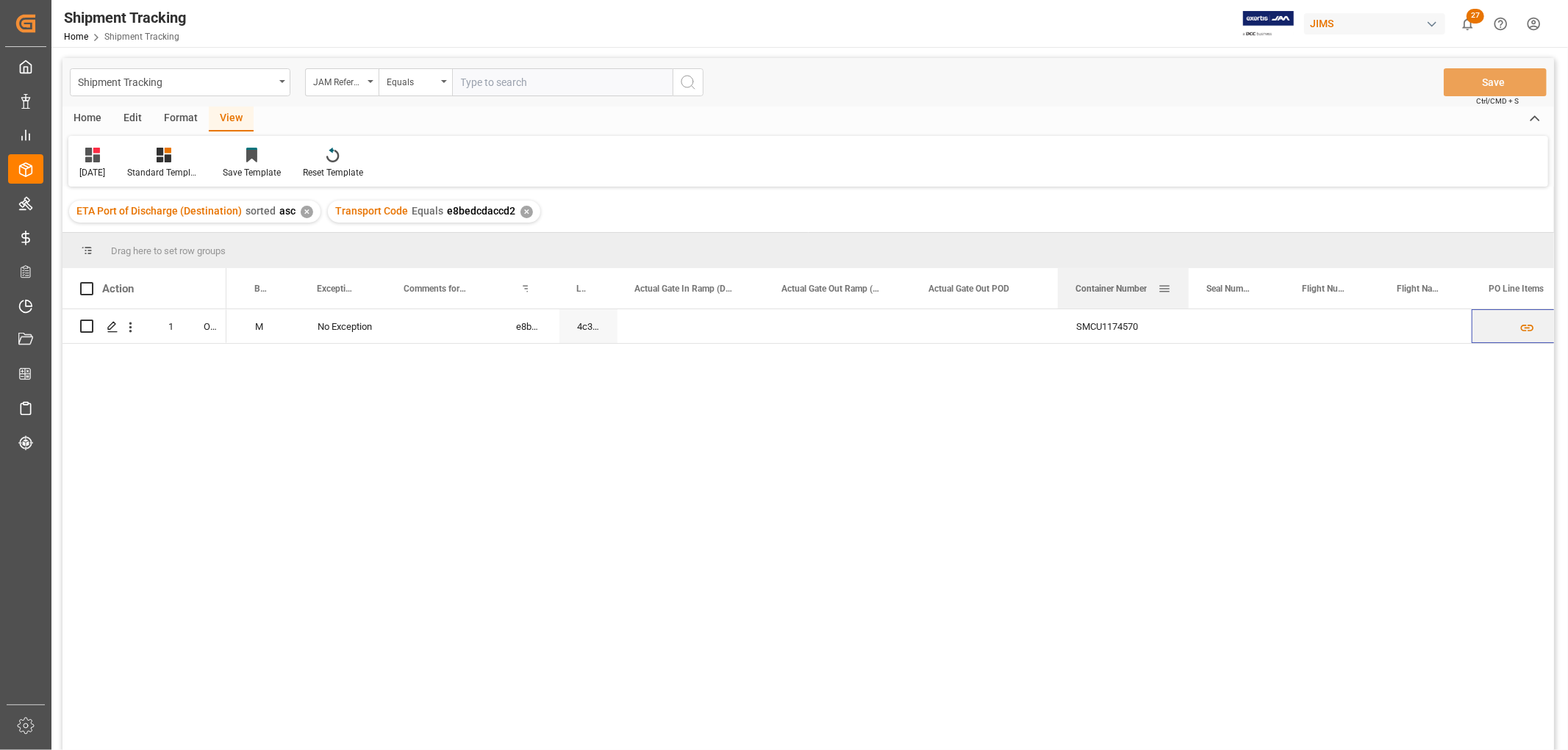
drag, startPoint x: 1152, startPoint y: 280, endPoint x: 1186, endPoint y: 282, distance: 34.1
click at [1186, 282] on div at bounding box center [1189, 288] width 6 height 40
click at [1233, 322] on div "Press SPACE to select this row." at bounding box center [1236, 326] width 96 height 34
click at [1233, 325] on input "Press SPACE to select this row." at bounding box center [1237, 335] width 72 height 28
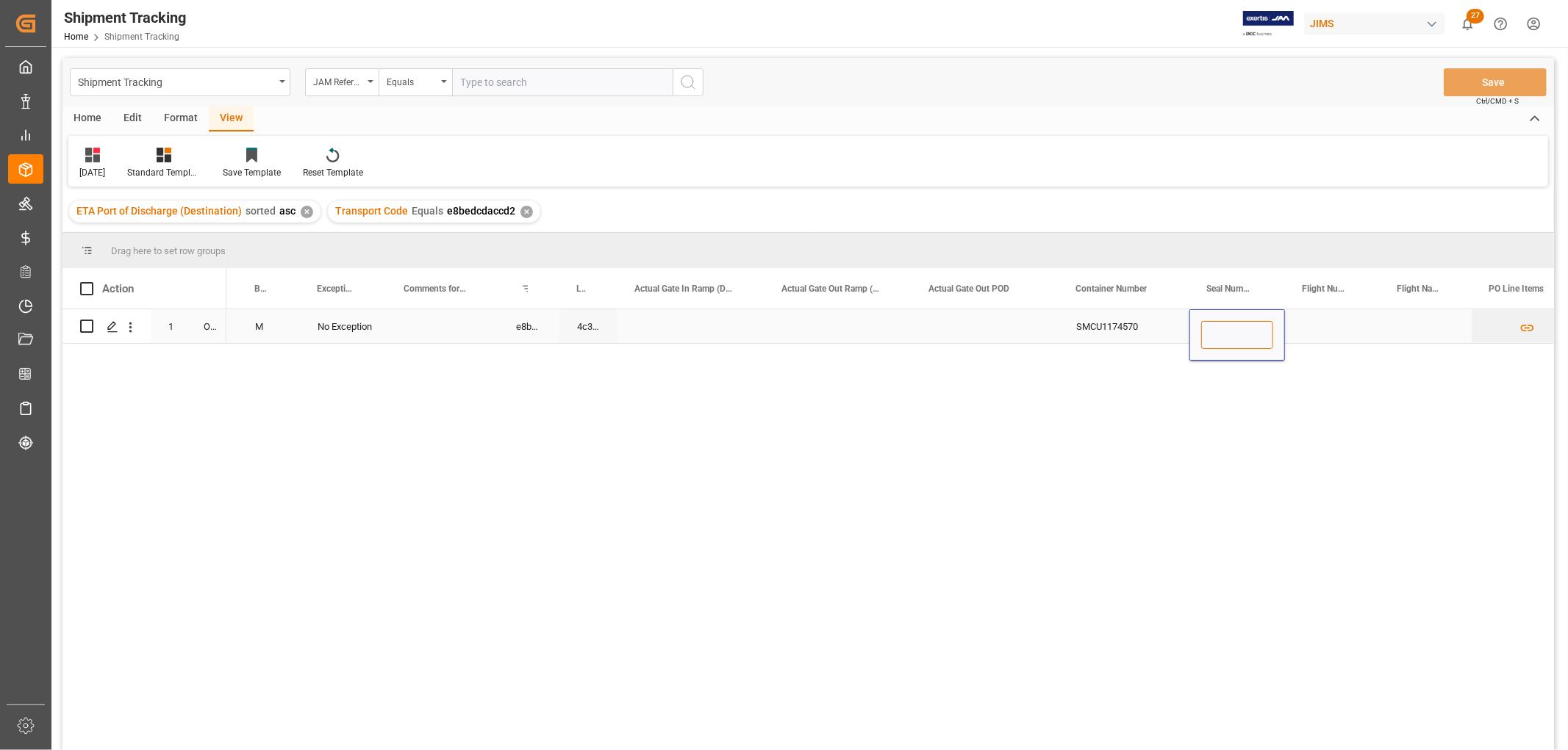
paste input "SM791293"
type input "SM791293"
click at [1014, 323] on div "Press SPACE to select this row." at bounding box center [985, 326] width 147 height 34
click at [1524, 82] on button "Save" at bounding box center [1495, 82] width 103 height 28
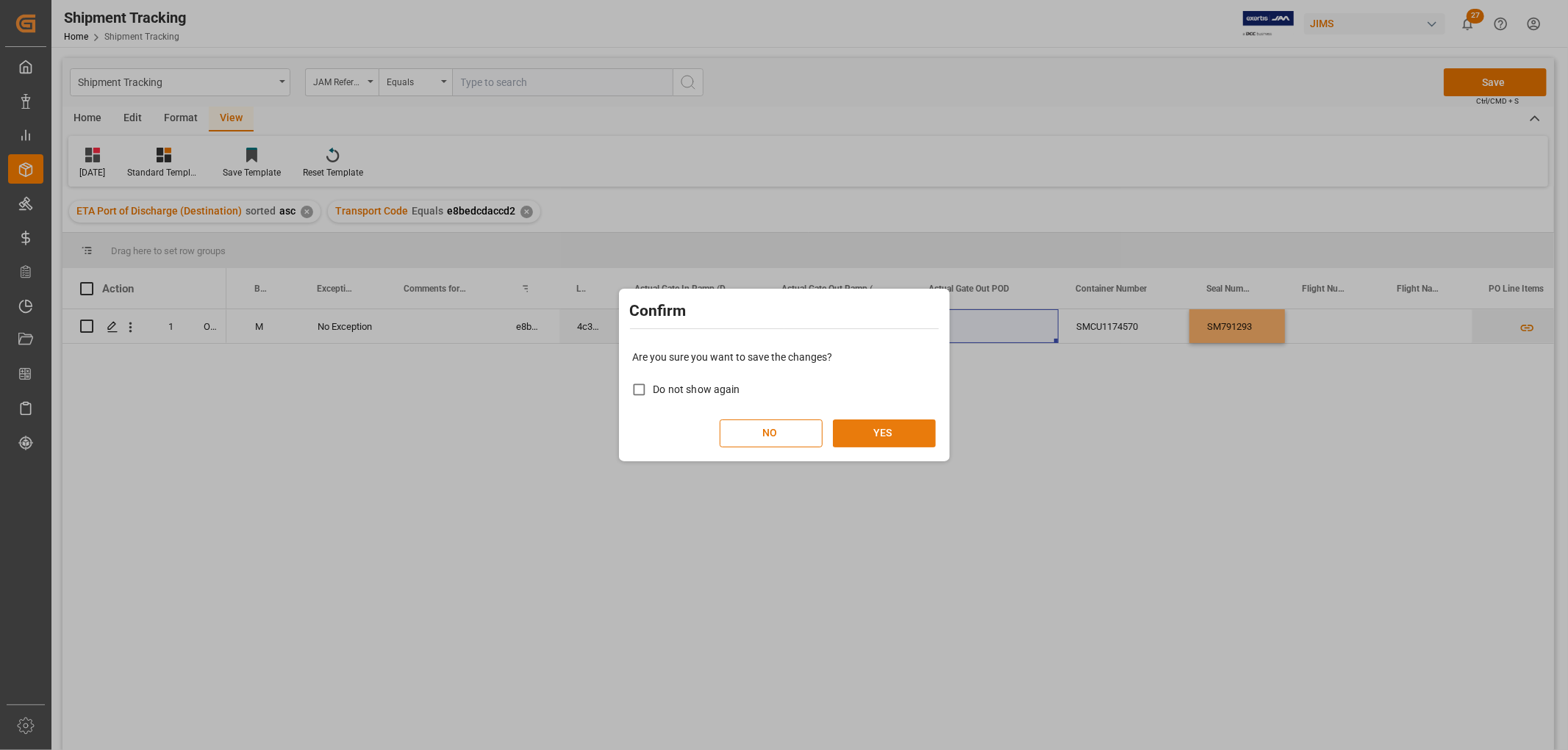
click at [857, 435] on button "YES" at bounding box center [884, 433] width 103 height 28
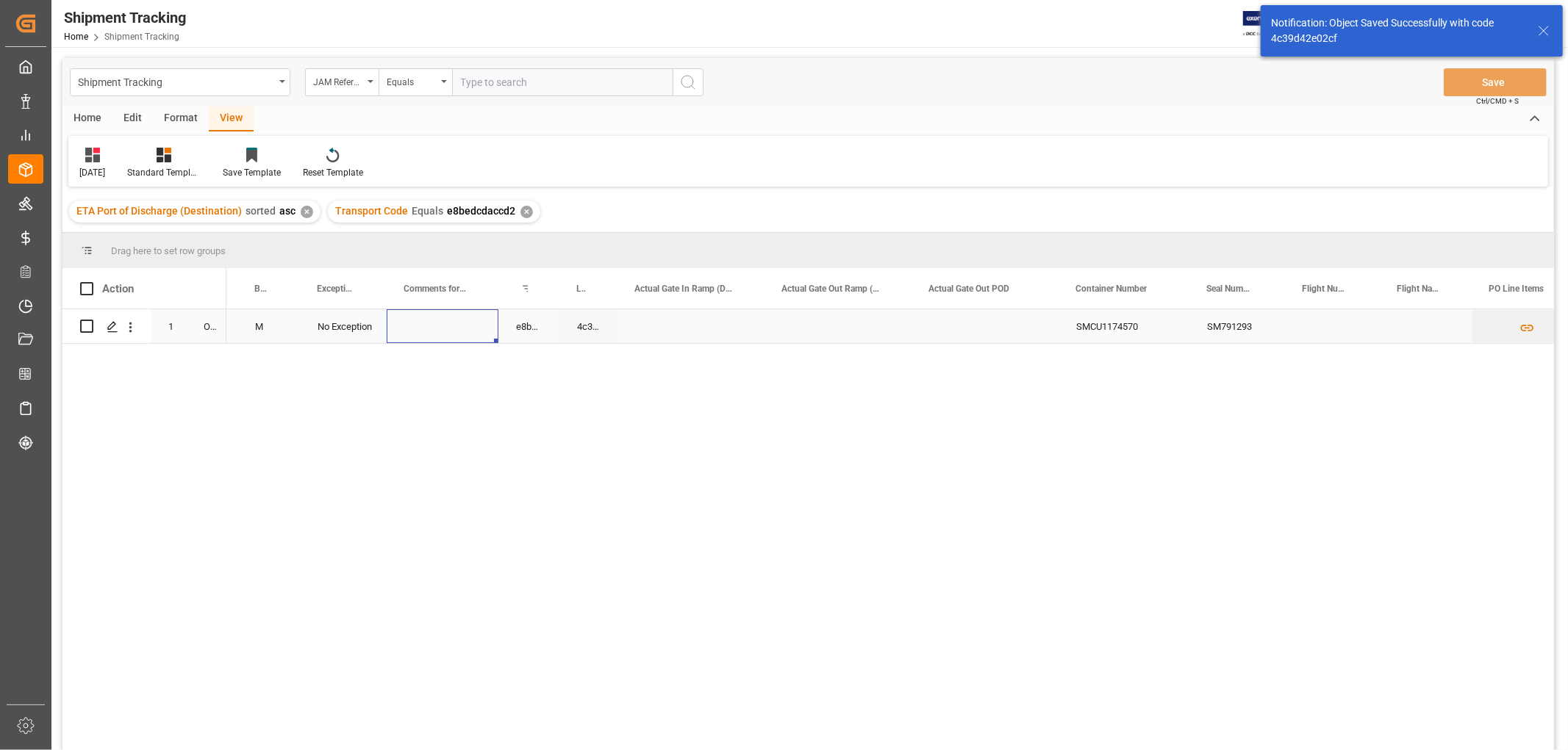
click at [445, 329] on div "Press SPACE to select this row." at bounding box center [442, 326] width 112 height 34
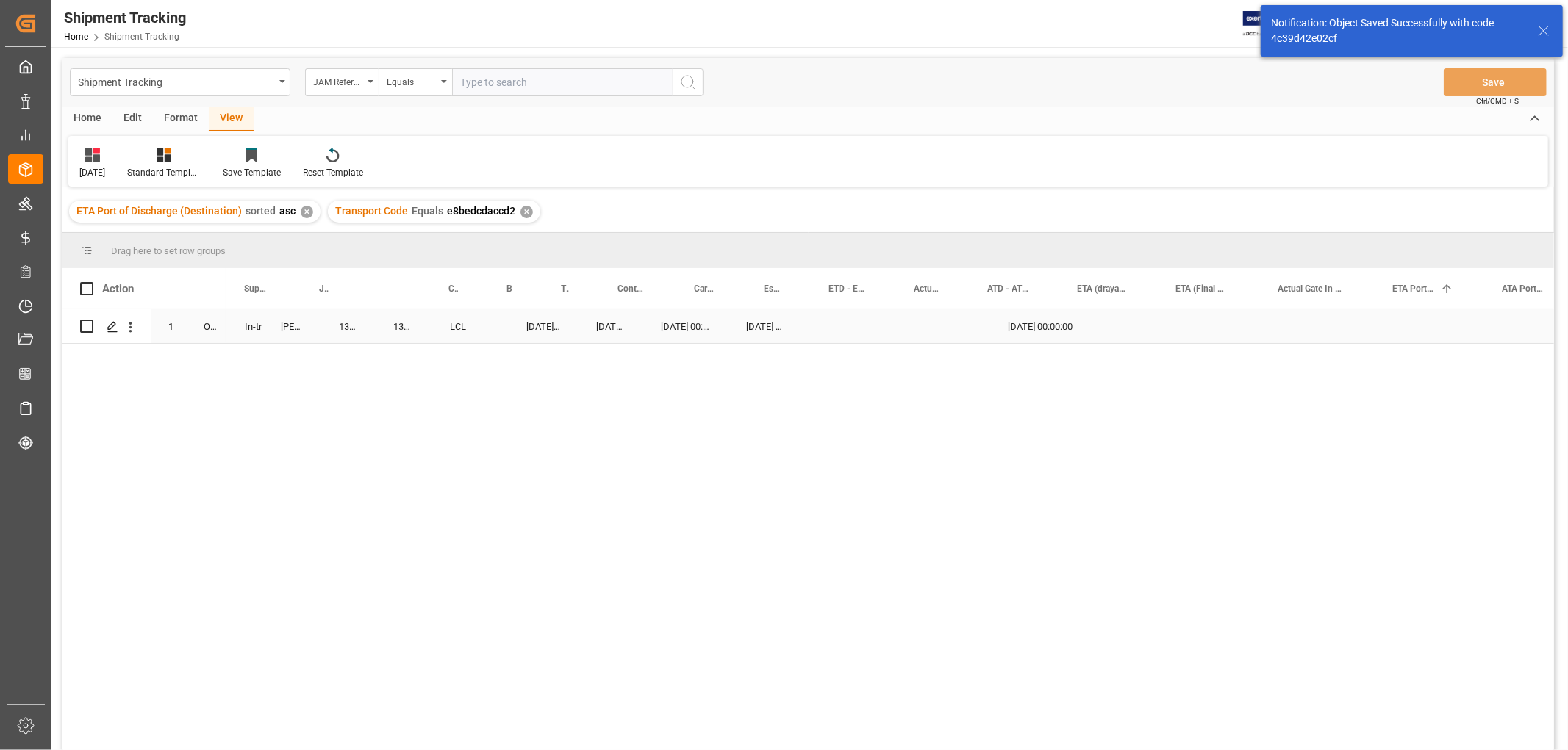
scroll to position [0, 0]
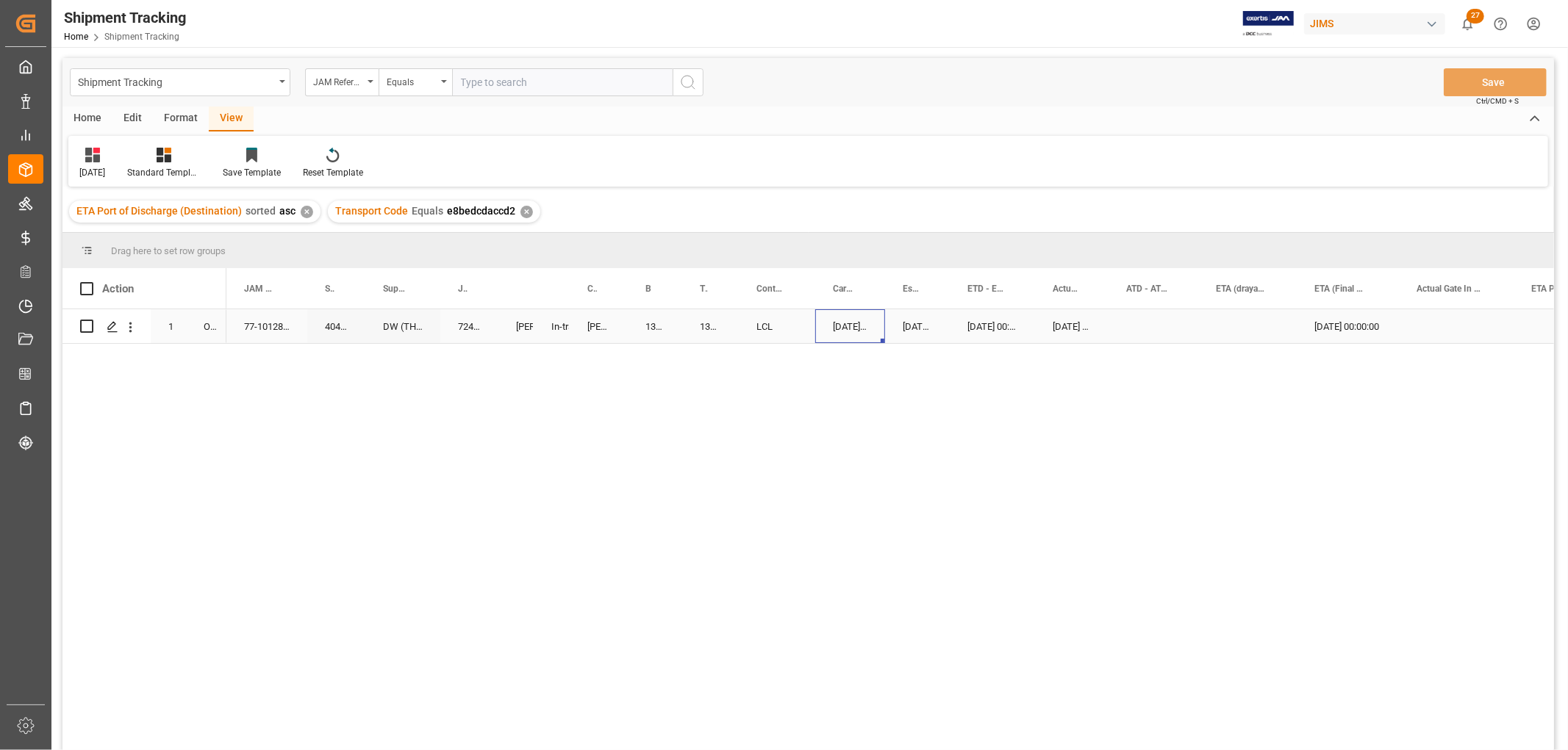
click at [815, 319] on div "07-29-2025 00:00:00" at bounding box center [850, 326] width 70 height 34
click at [813, 321] on div "LCL" at bounding box center [777, 326] width 76 height 34
click at [324, 385] on div "09-22-2025 00:00:00 08-26-2025 00:00:00 08-03-2025 00:00:00 07-31-2025 00:00:00…" at bounding box center [889, 535] width 1327 height 451
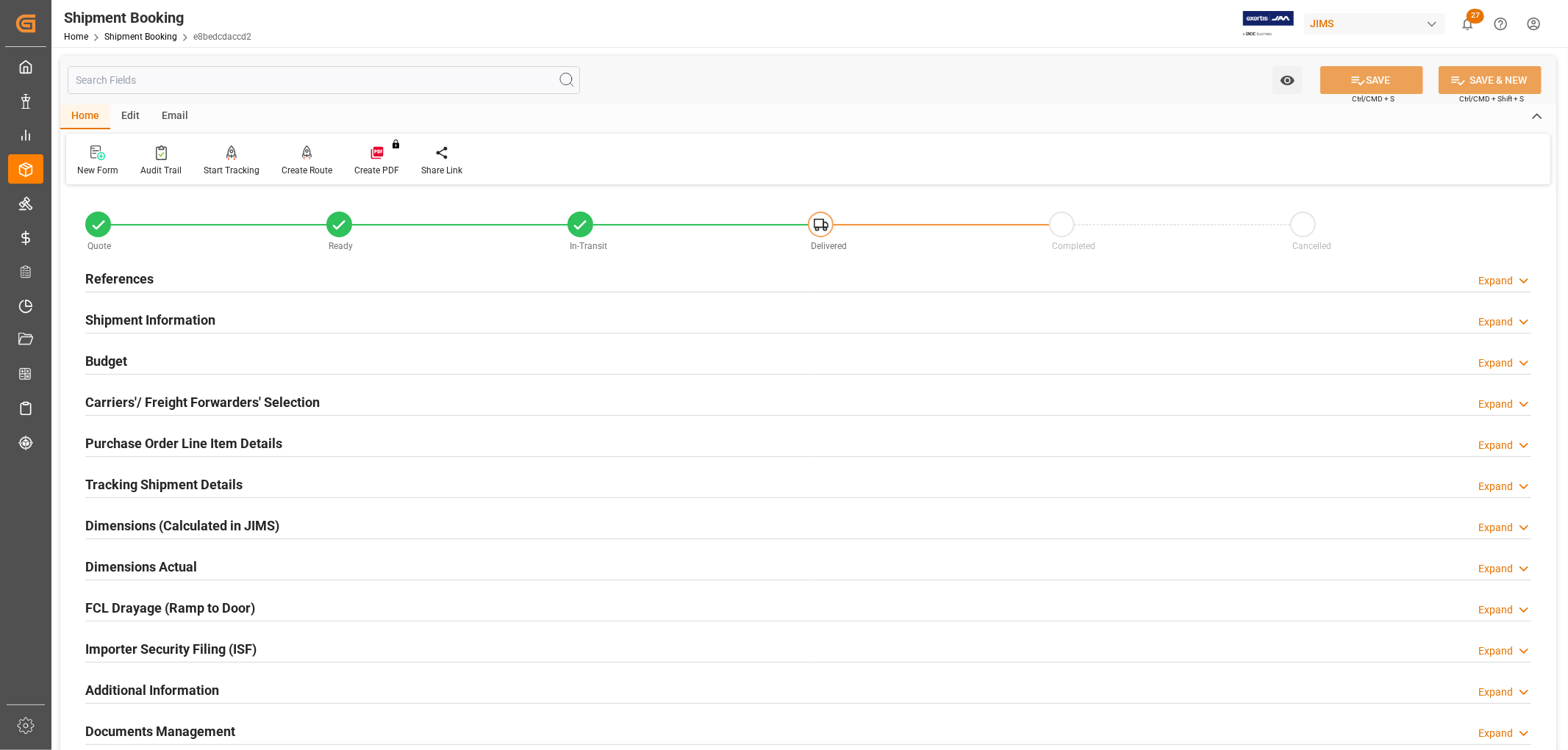
click at [178, 450] on h2 "Purchase Order Line Item Details" at bounding box center [184, 444] width 197 height 20
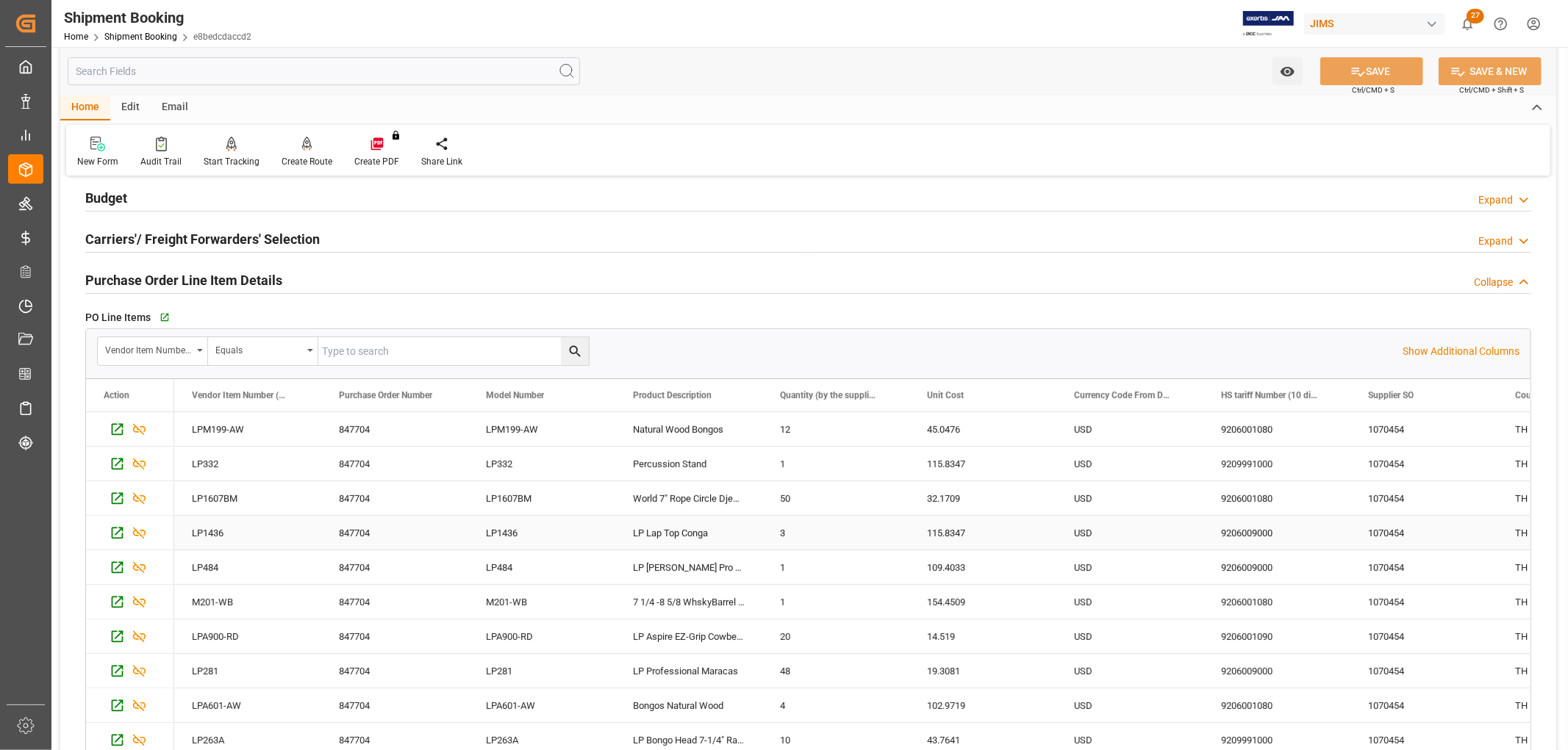
scroll to position [163, 0]
